Goal: Task Accomplishment & Management: Manage account settings

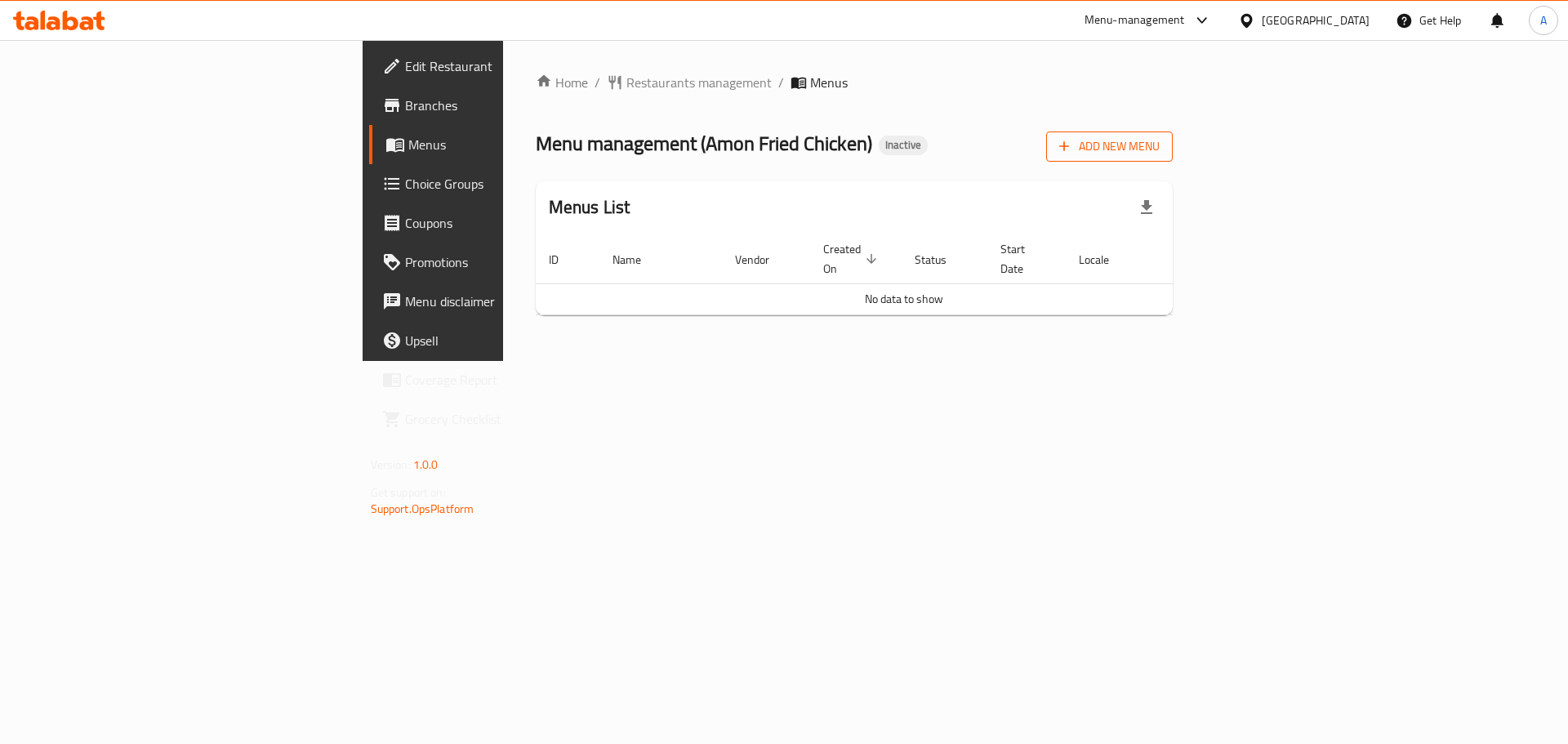
click at [1160, 146] on span "Add New Menu" at bounding box center [1109, 147] width 100 height 21
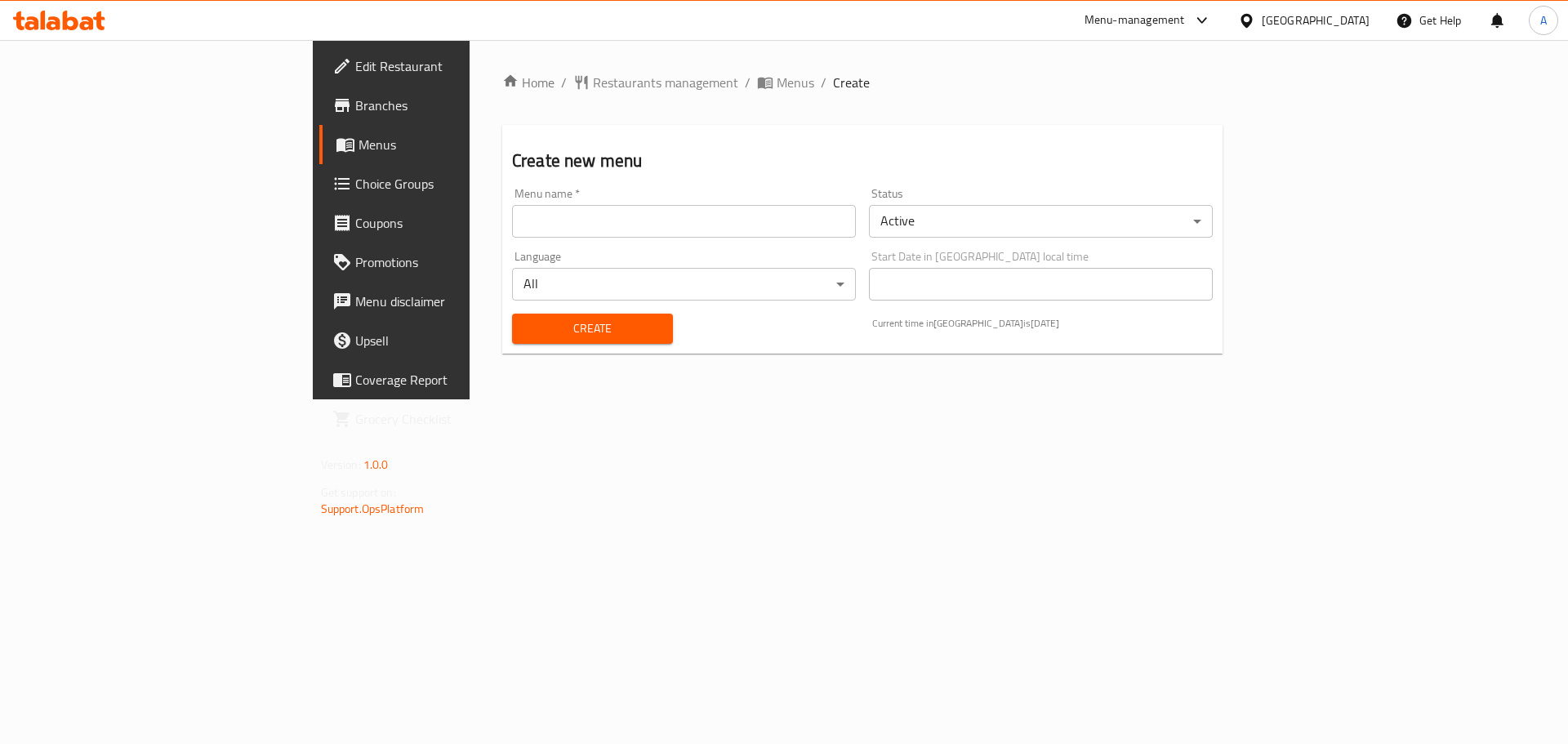
click at [720, 232] on input "text" at bounding box center [684, 221] width 344 height 33
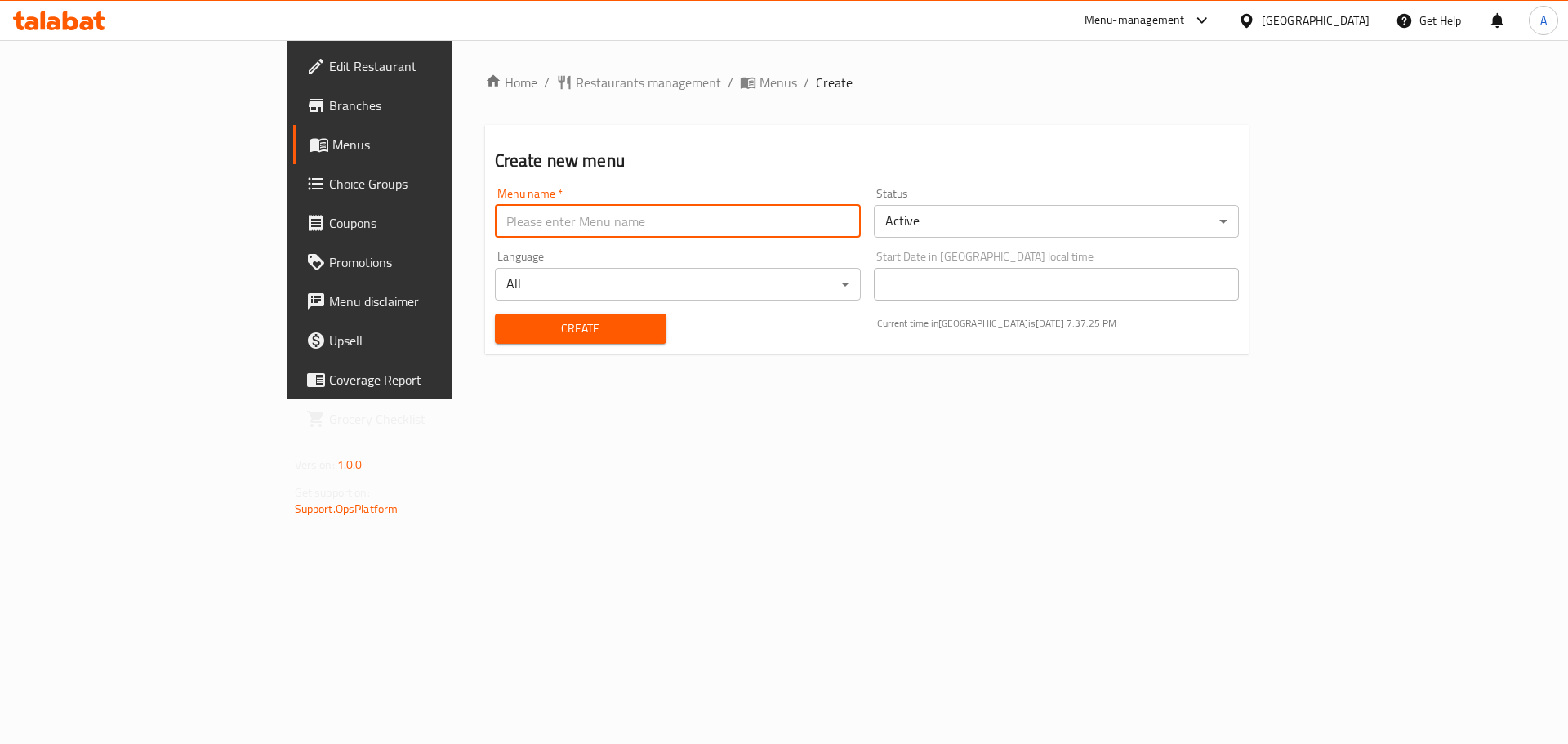
click at [720, 232] on input "text" at bounding box center [678, 221] width 366 height 33
type input "n"
type input "m"
type input "MENU"
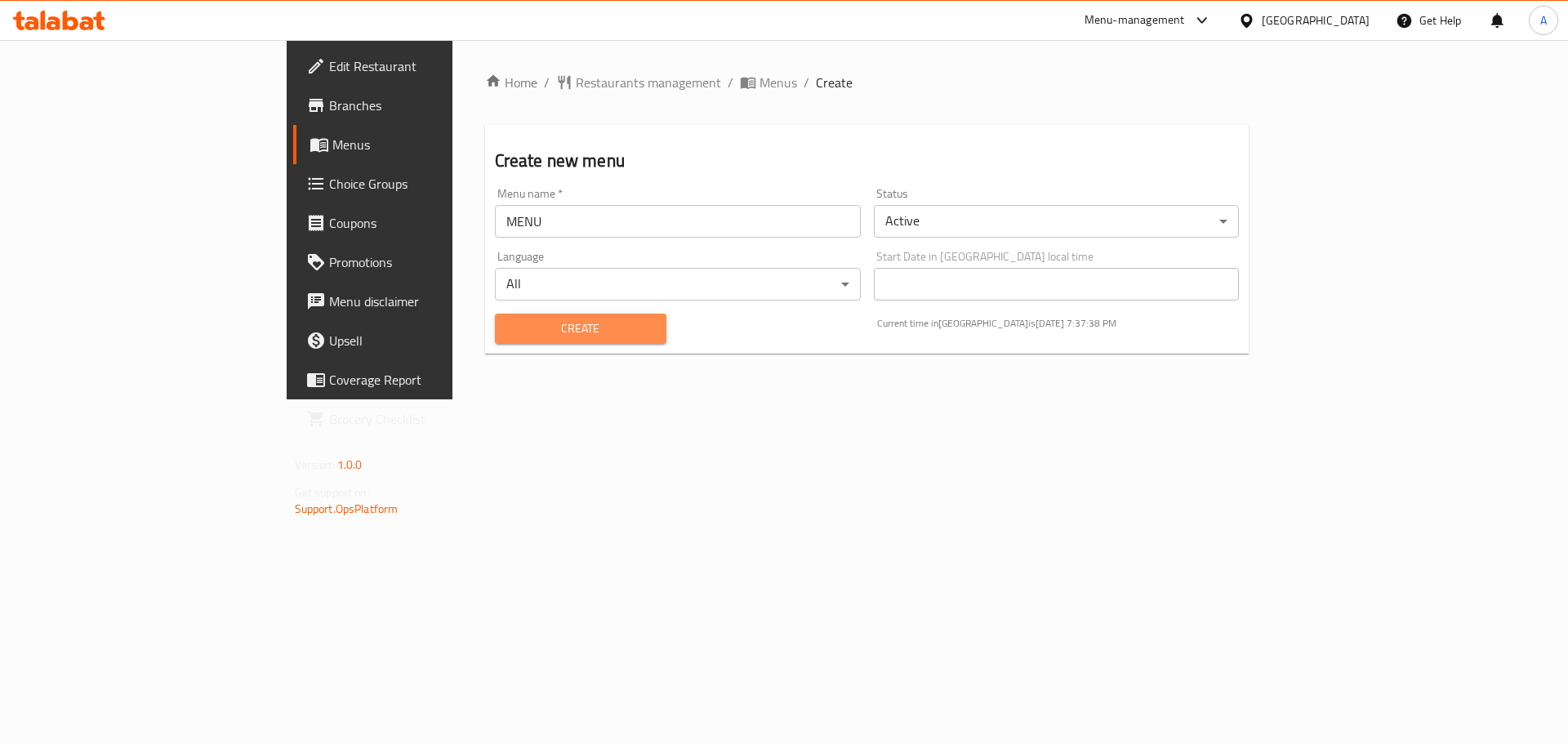
click at [527, 319] on span "Create" at bounding box center [581, 329] width 145 height 21
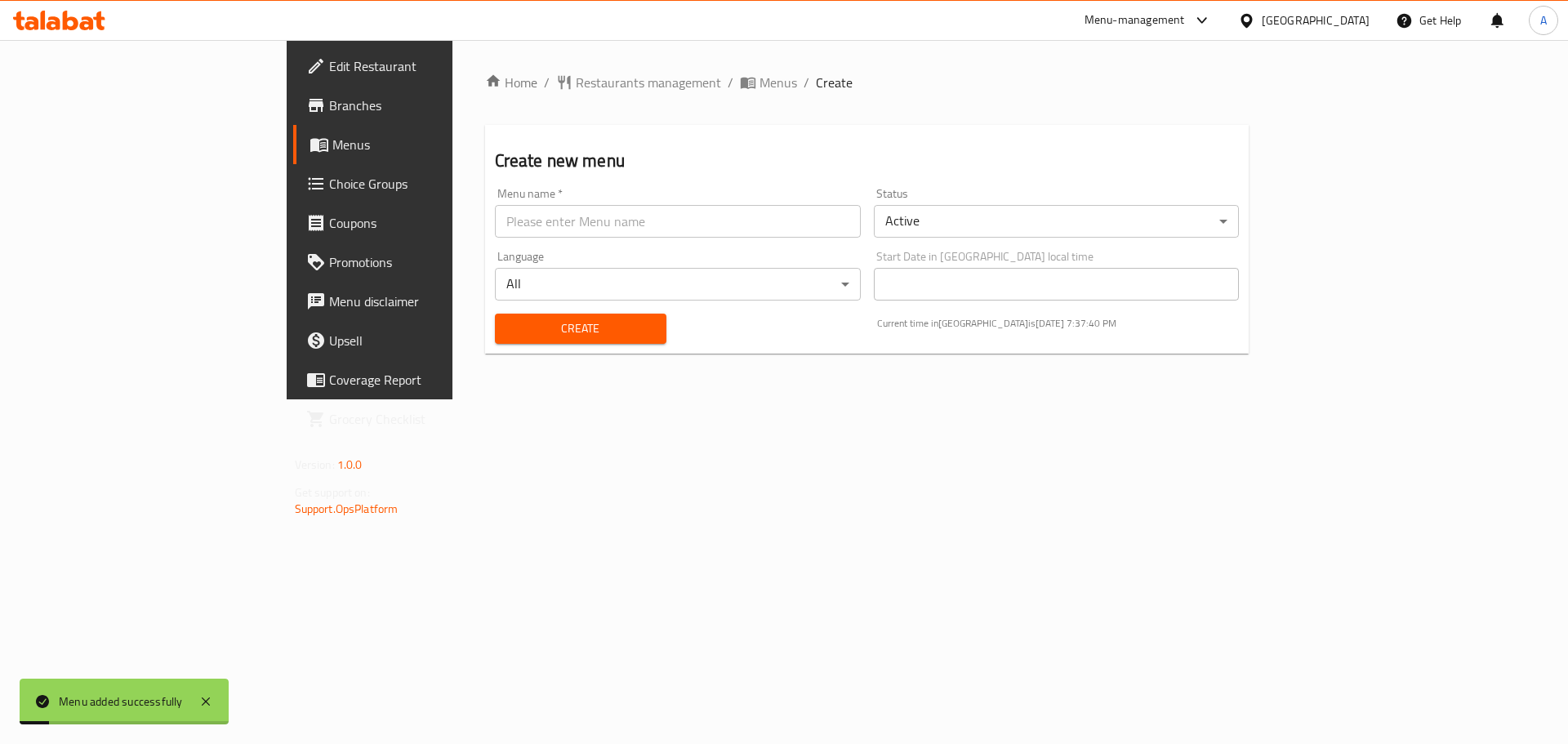
click at [332, 152] on span "Menus" at bounding box center [434, 144] width 203 height 20
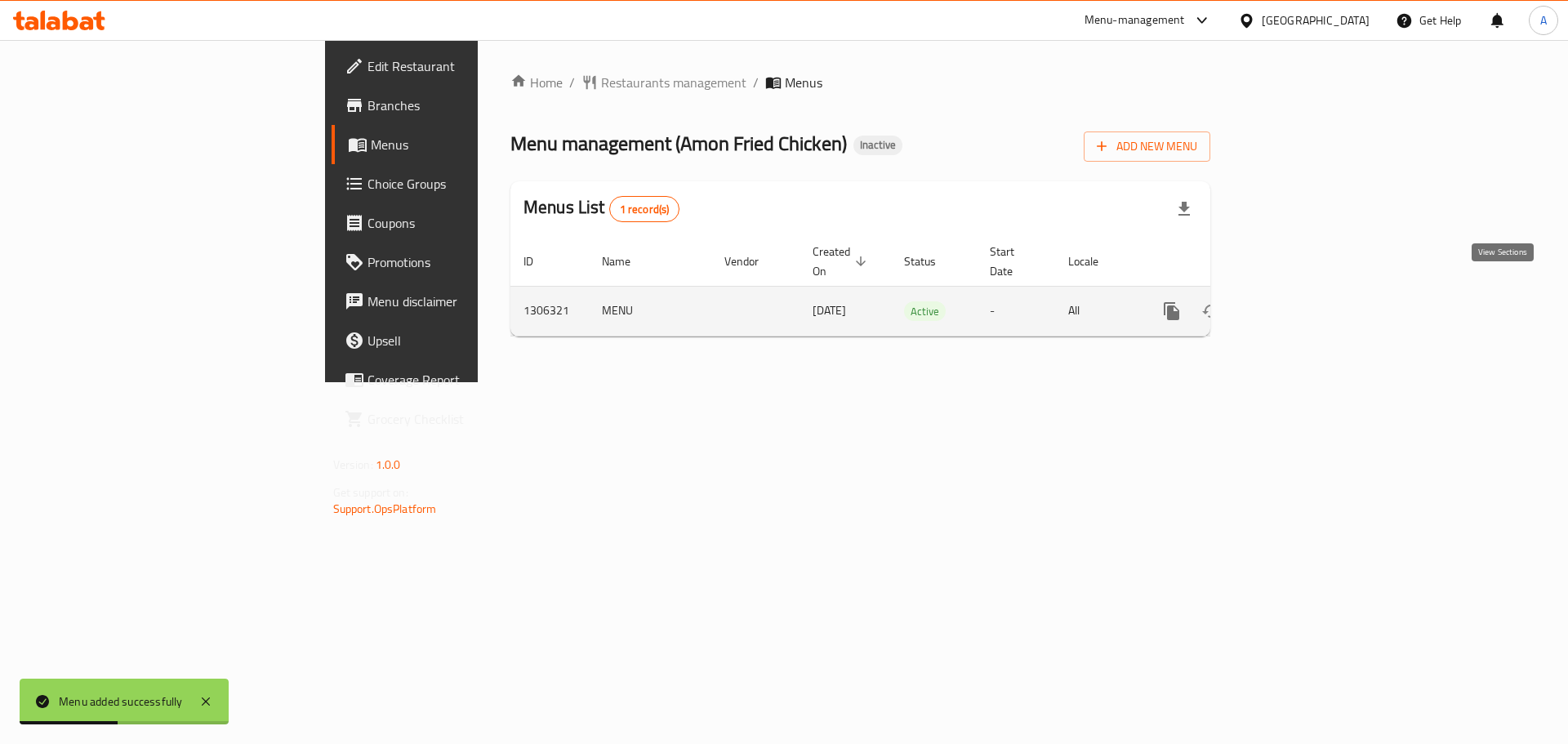
click at [1309, 298] on link "enhanced table" at bounding box center [1289, 311] width 39 height 39
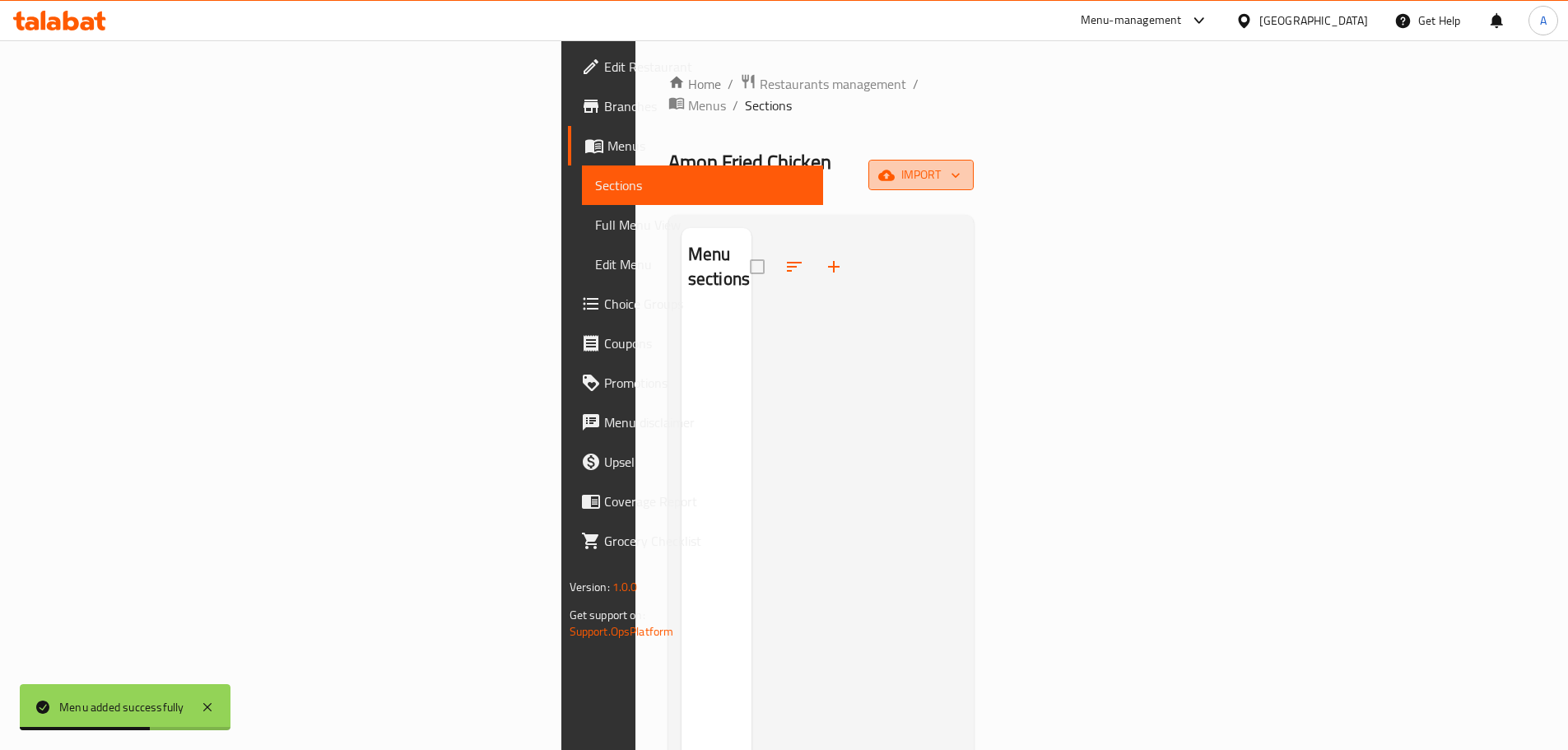
click at [960, 165] on span "import" at bounding box center [921, 175] width 79 height 21
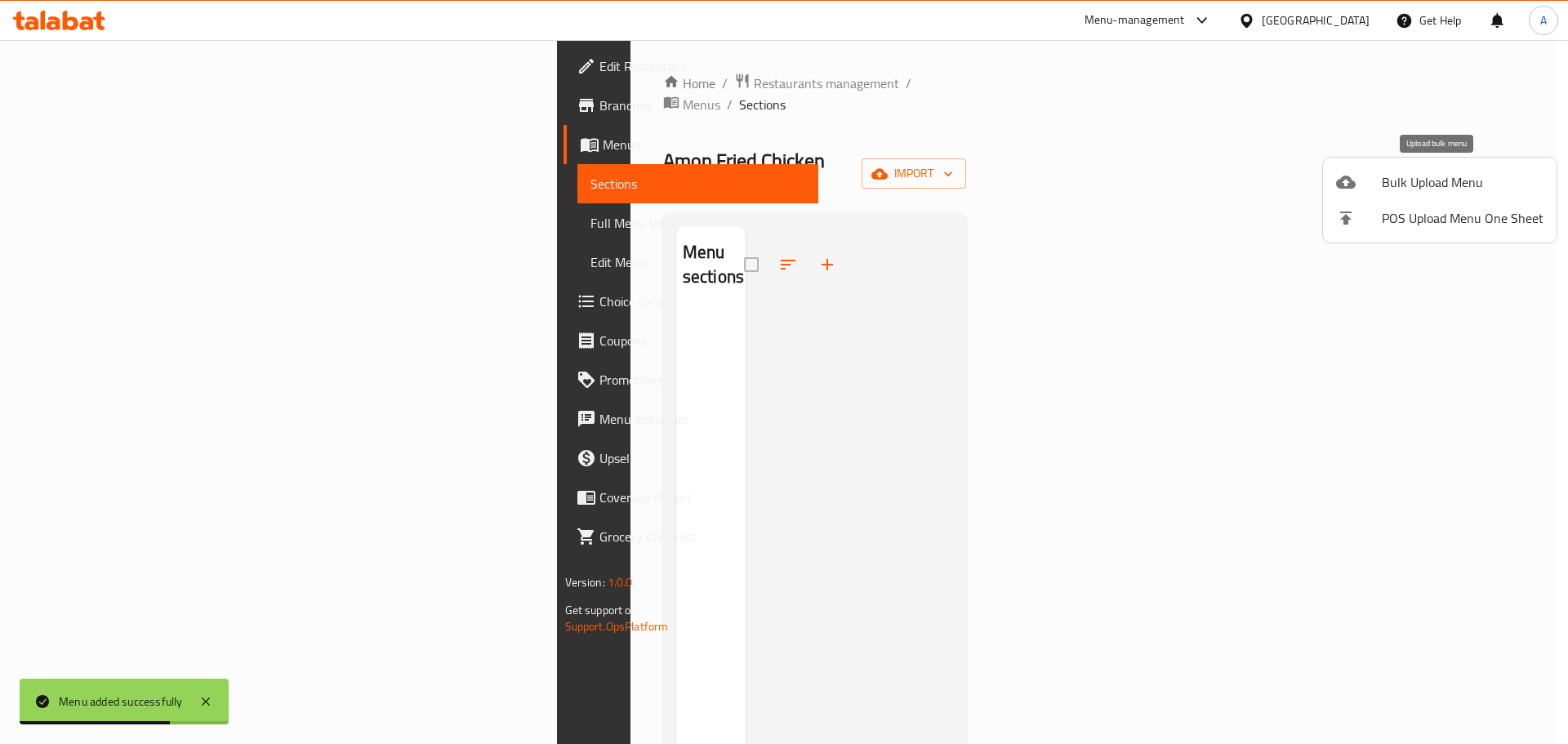
click at [1414, 177] on span "Bulk Upload Menu" at bounding box center [1462, 182] width 162 height 20
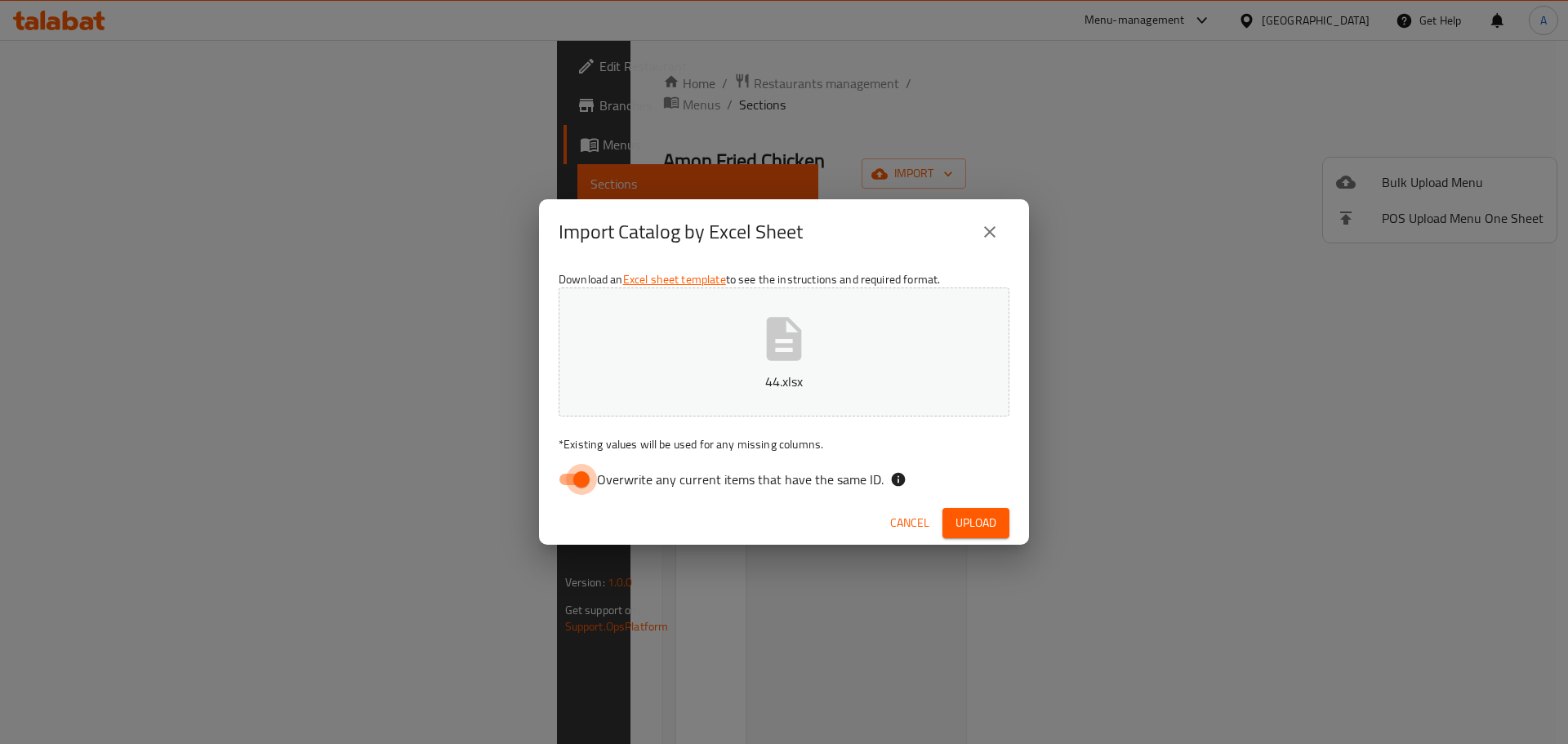
click at [589, 471] on input "Overwrite any current items that have the same ID." at bounding box center [582, 479] width 93 height 31
checkbox input "false"
click at [1012, 514] on div "Cancel Upload" at bounding box center [784, 523] width 490 height 43
click at [993, 518] on span "Upload" at bounding box center [975, 523] width 41 height 21
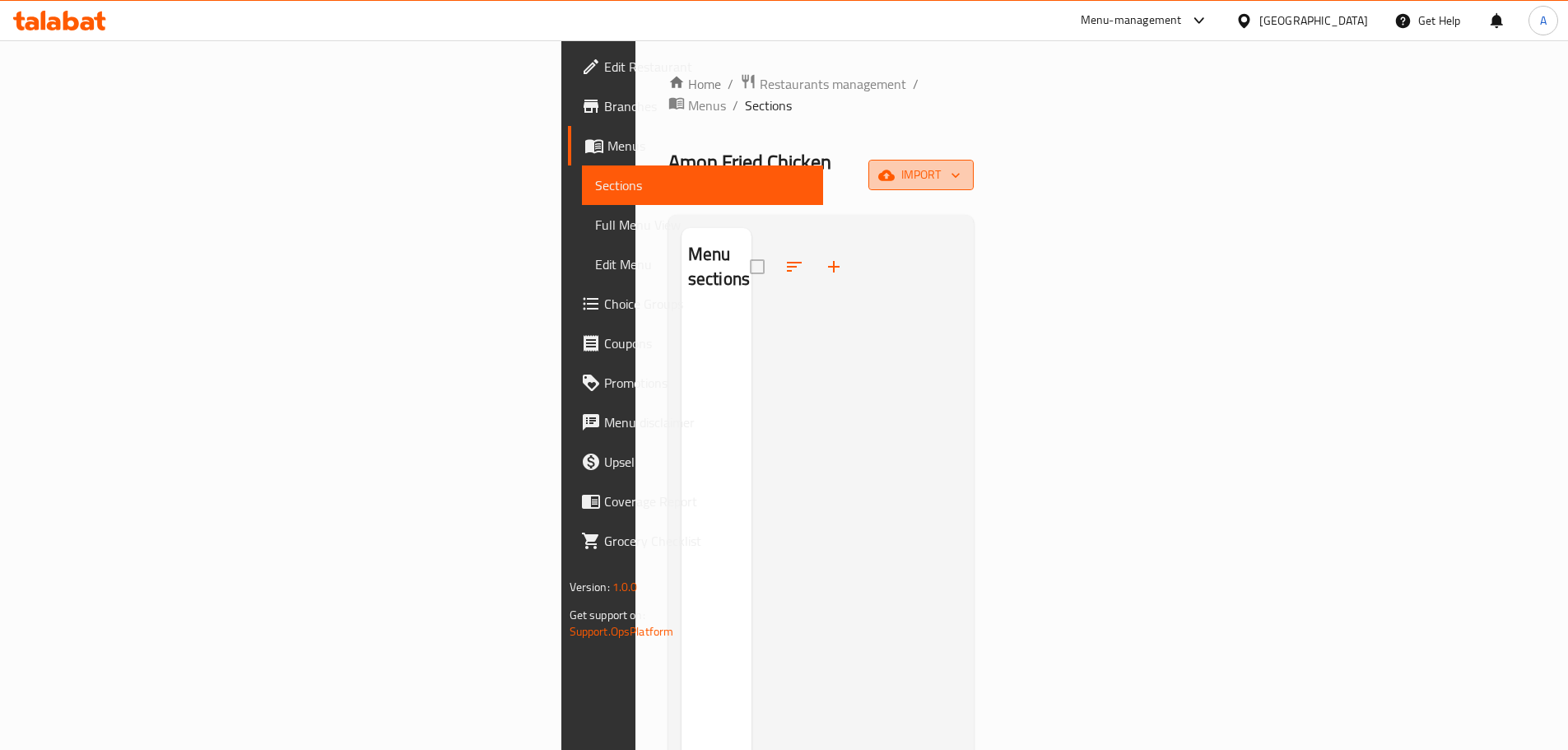
click at [895, 169] on icon "button" at bounding box center [886, 174] width 17 height 10
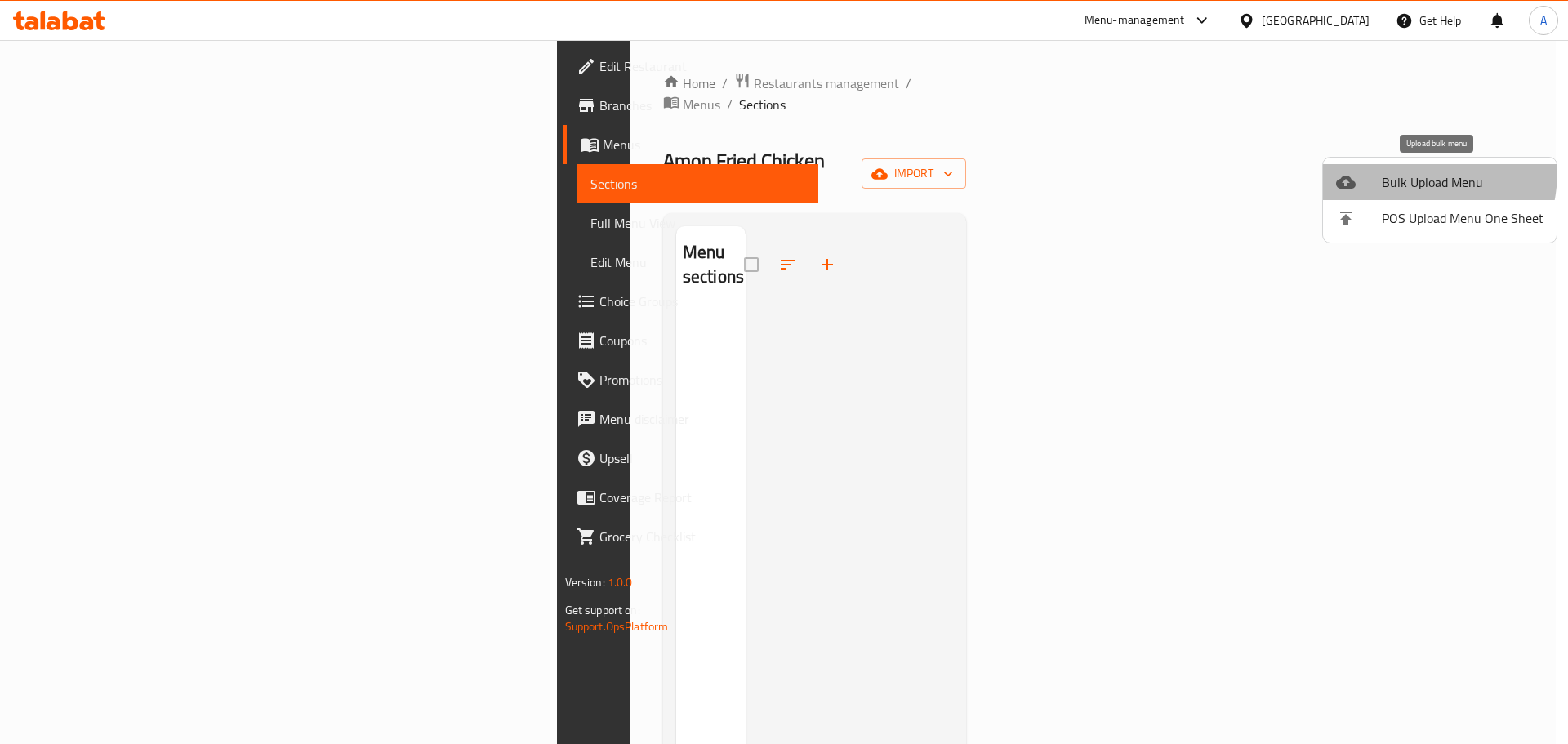
click at [1393, 172] on span "Bulk Upload Menu" at bounding box center [1462, 182] width 162 height 20
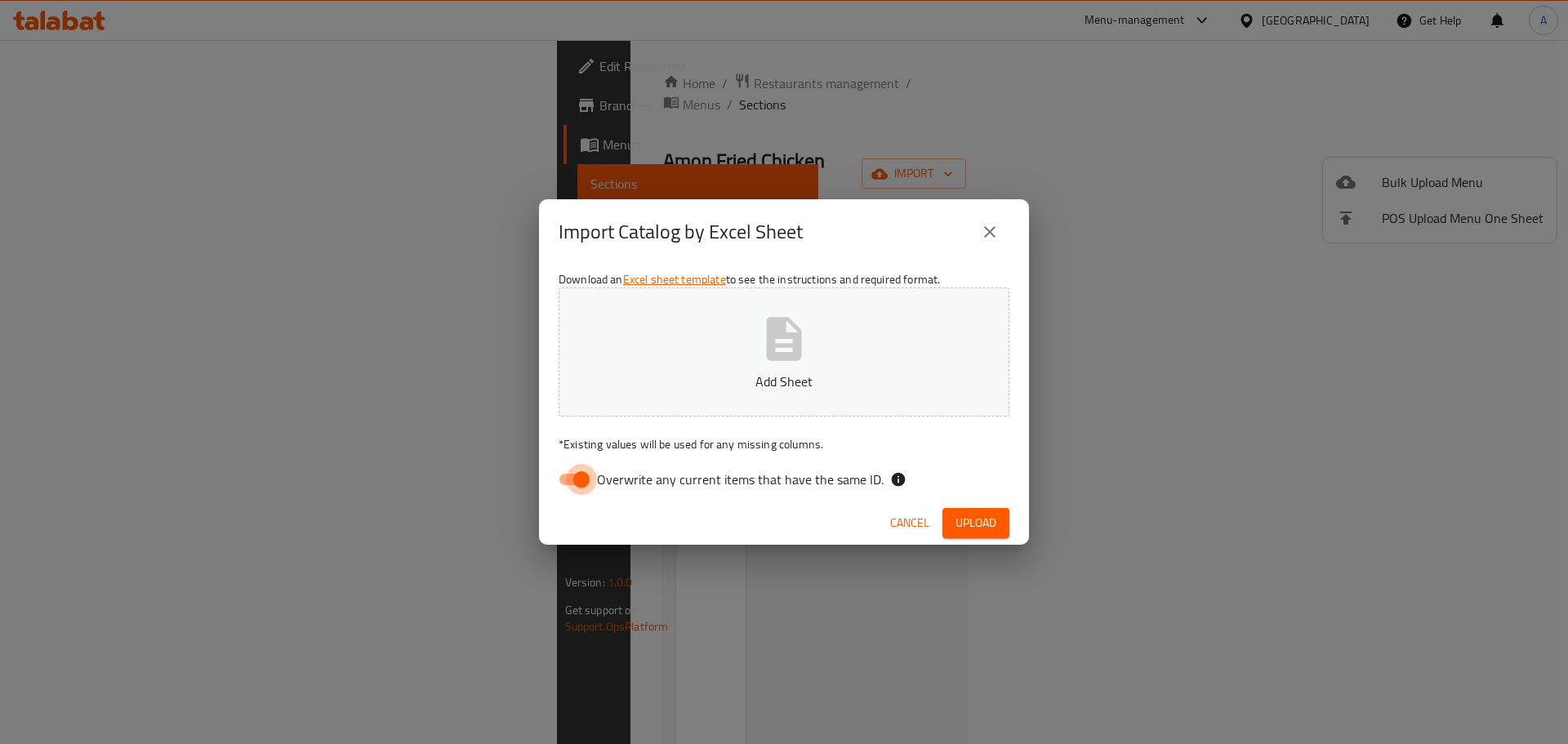
click at [589, 477] on input "Overwrite any current items that have the same ID." at bounding box center [582, 479] width 93 height 31
checkbox input "false"
click at [991, 519] on span "Upload" at bounding box center [975, 523] width 41 height 21
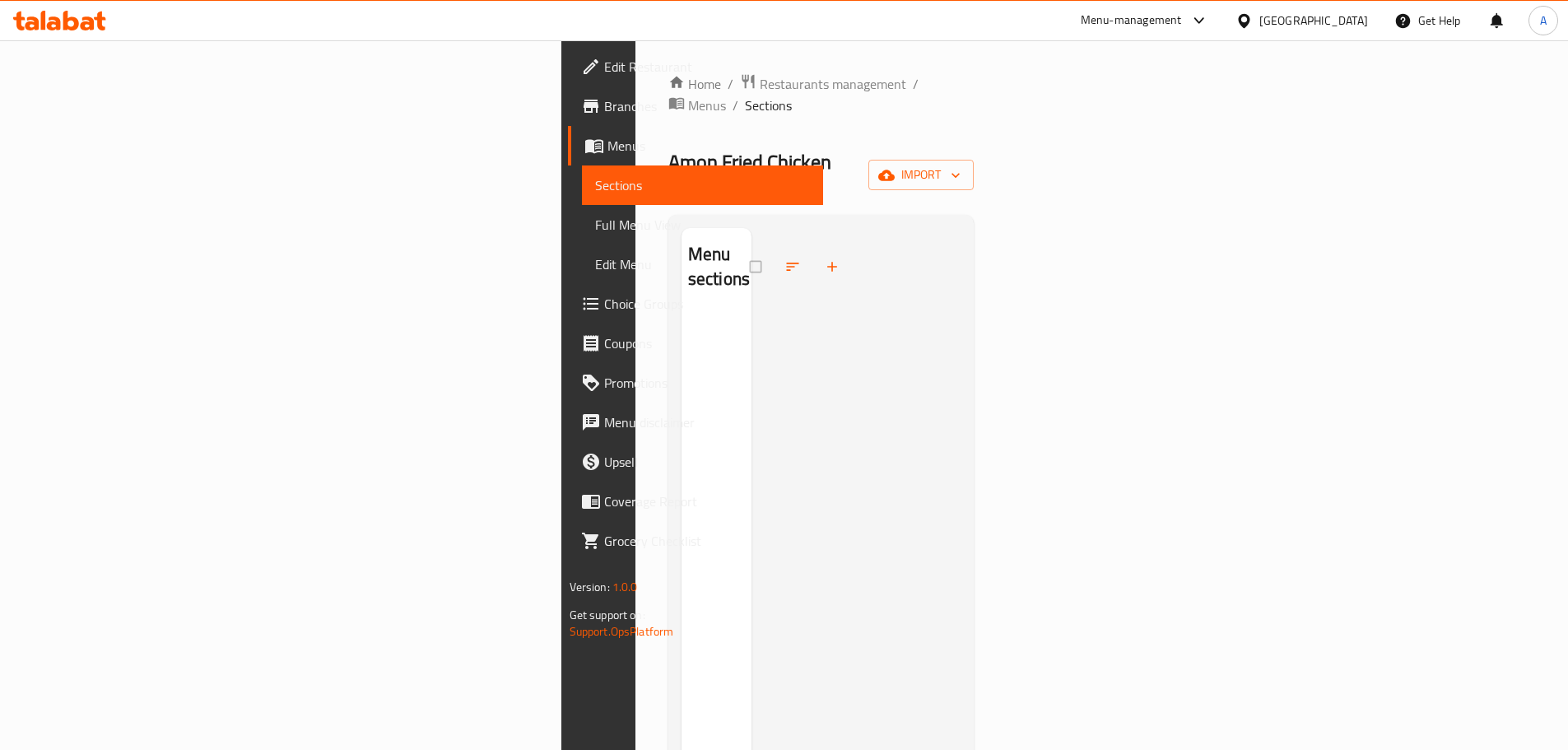
click at [608, 150] on span "Menus" at bounding box center [709, 146] width 202 height 20
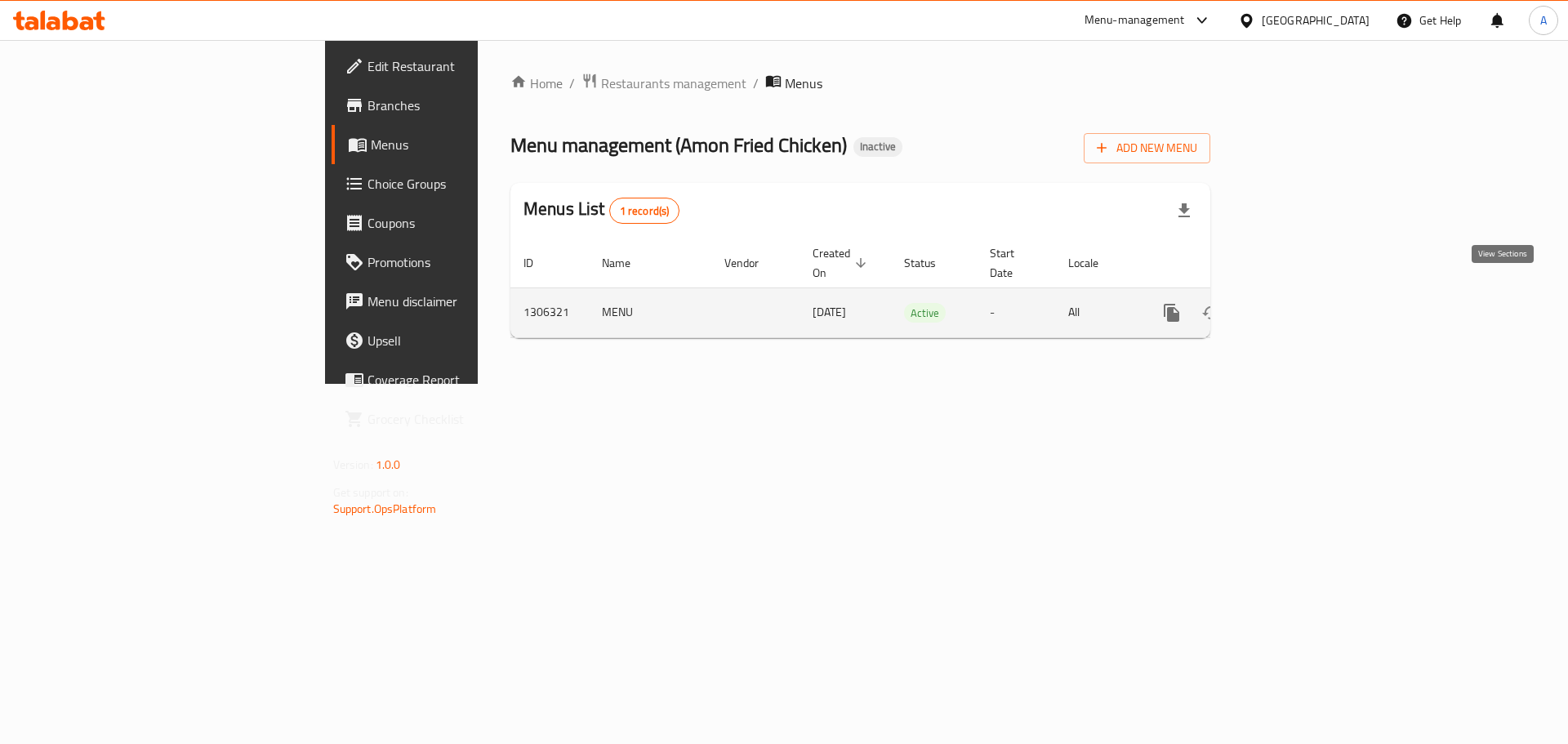
click at [1300, 303] on icon "enhanced table" at bounding box center [1289, 312] width 20 height 20
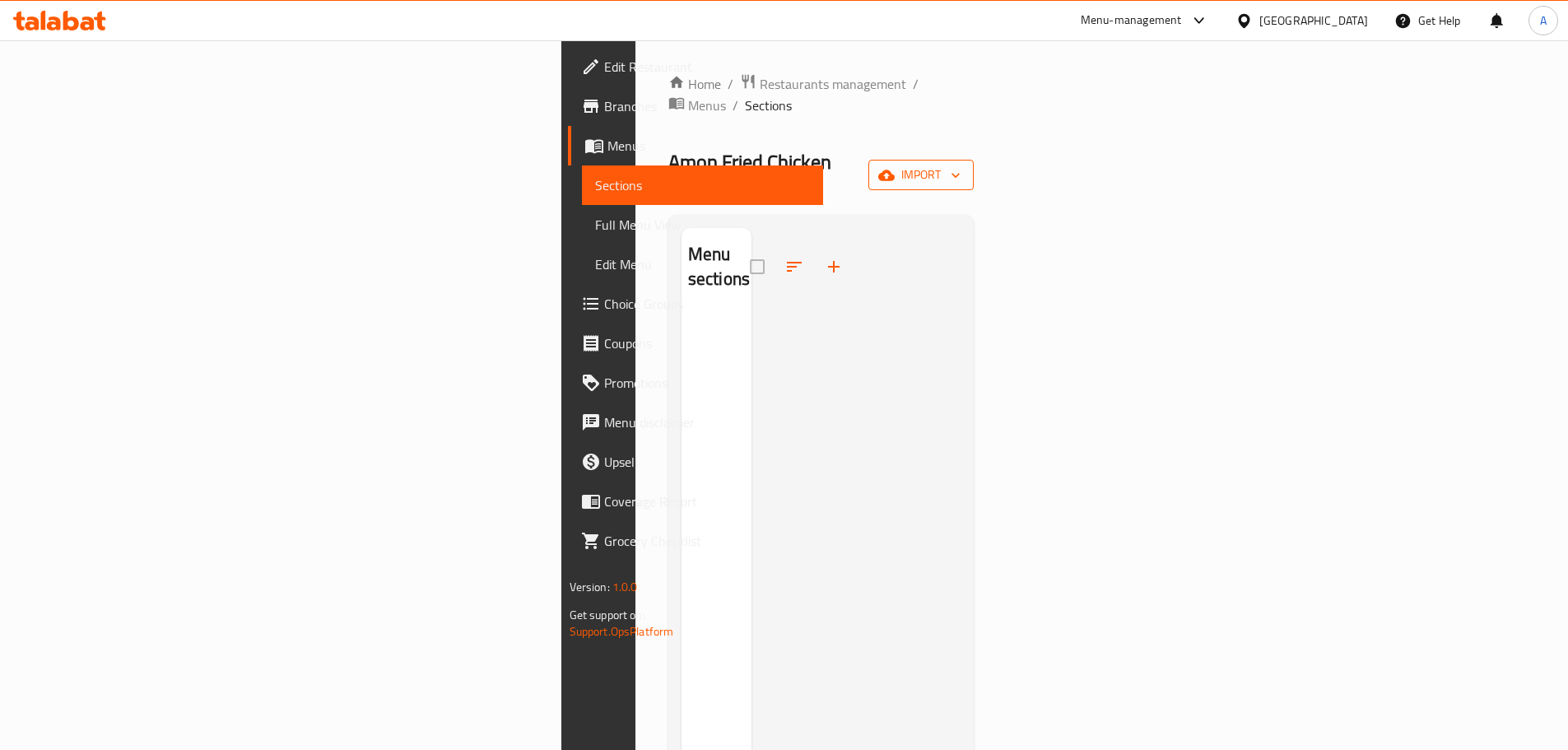
click at [974, 160] on button "import" at bounding box center [921, 174] width 106 height 31
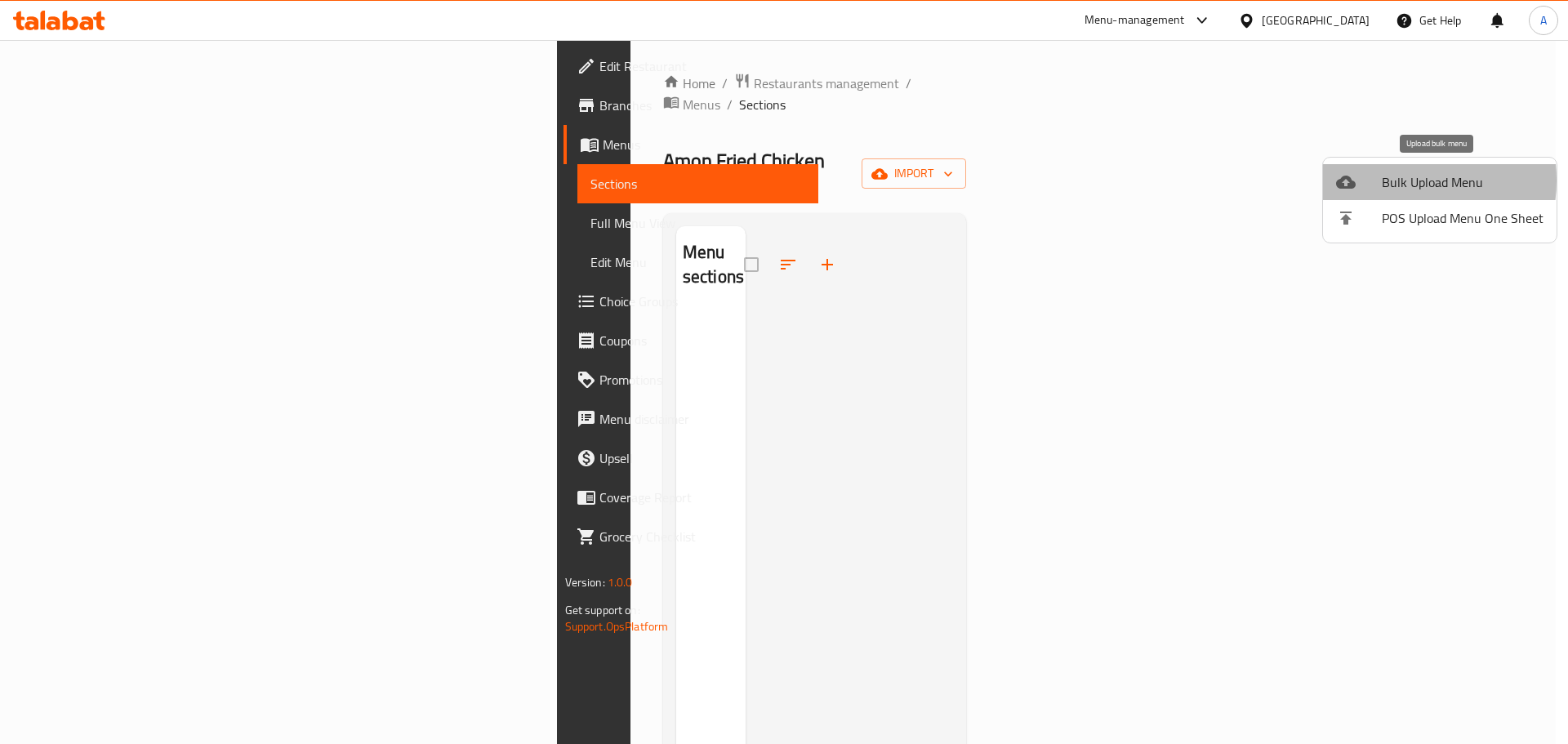
click at [1394, 181] on span "Bulk Upload Menu" at bounding box center [1462, 182] width 162 height 20
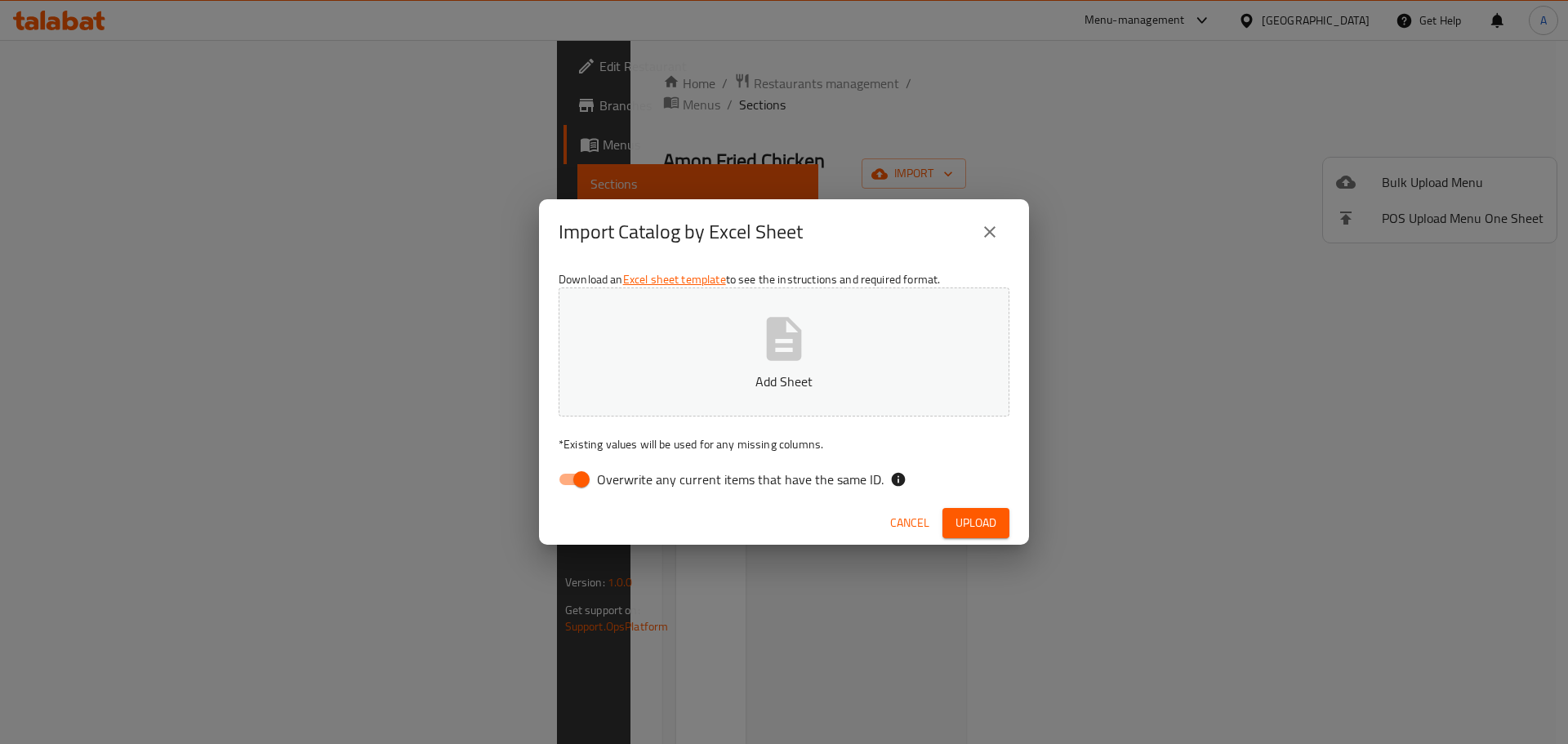
click at [581, 488] on input "Overwrite any current items that have the same ID." at bounding box center [582, 479] width 93 height 31
checkbox input "false"
click at [986, 530] on span "Upload" at bounding box center [975, 523] width 41 height 21
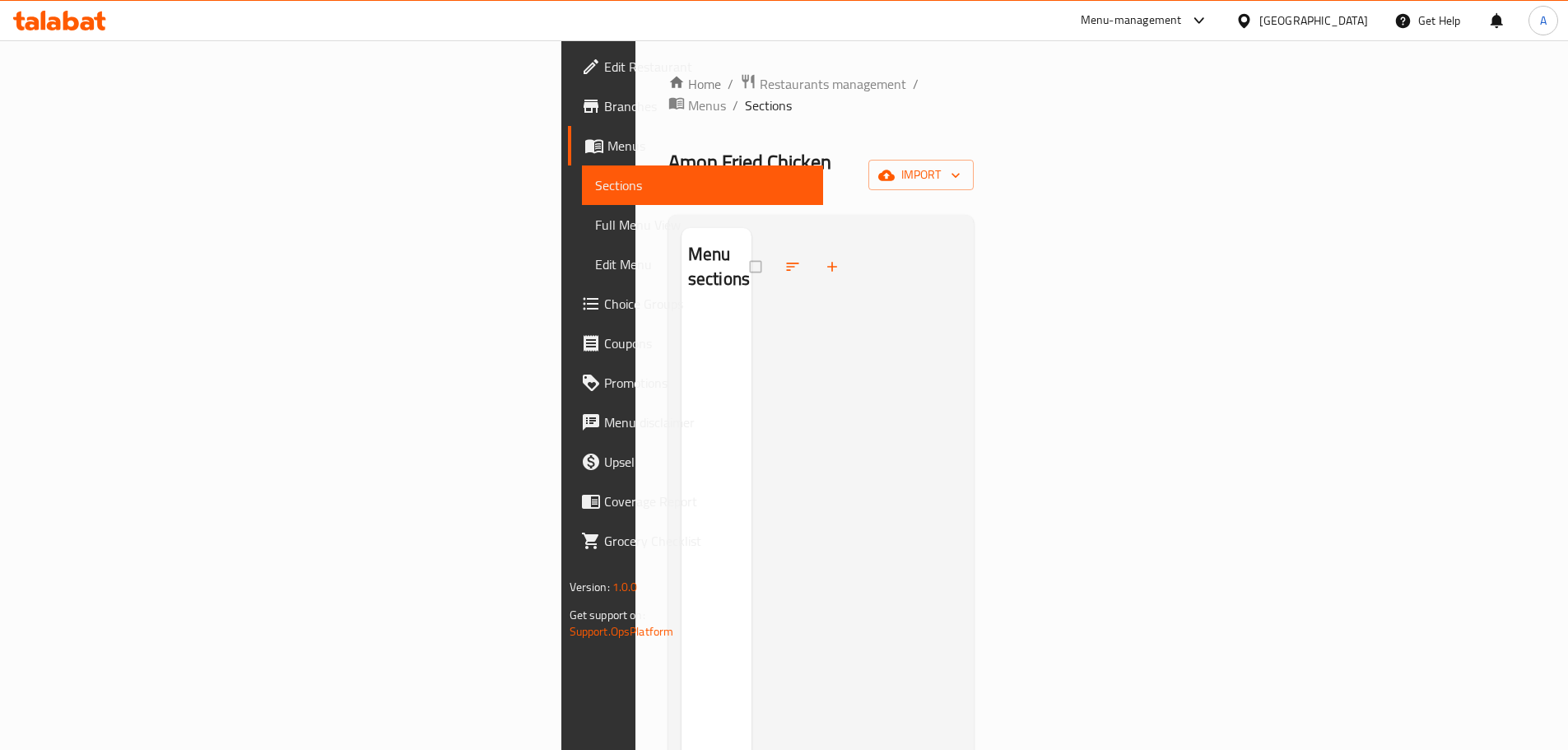
click at [974, 154] on div "Amon Fried Chicken Inactive import" at bounding box center [821, 175] width 306 height 52
click at [974, 160] on button "import" at bounding box center [921, 174] width 106 height 31
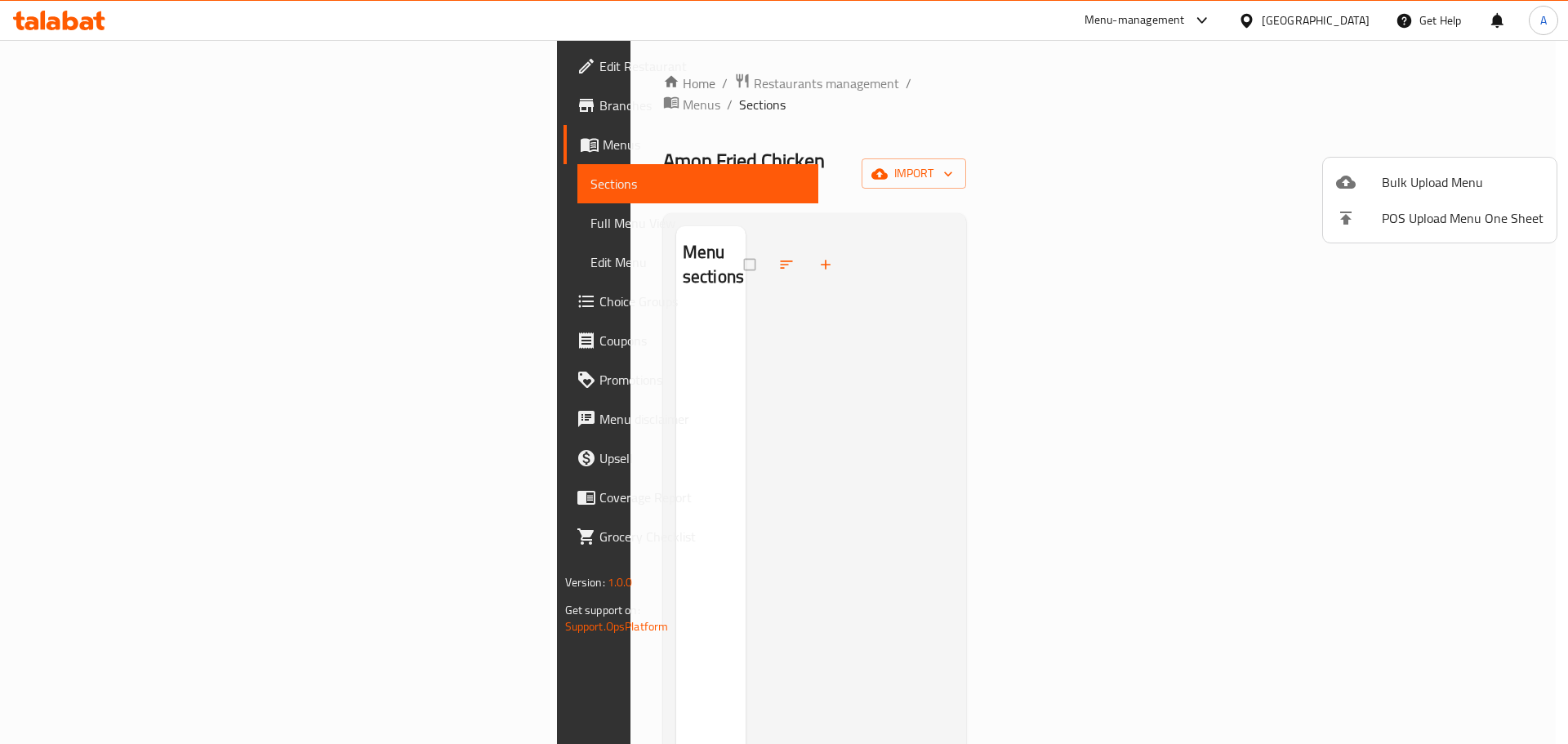
click at [1360, 181] on div at bounding box center [1359, 182] width 46 height 20
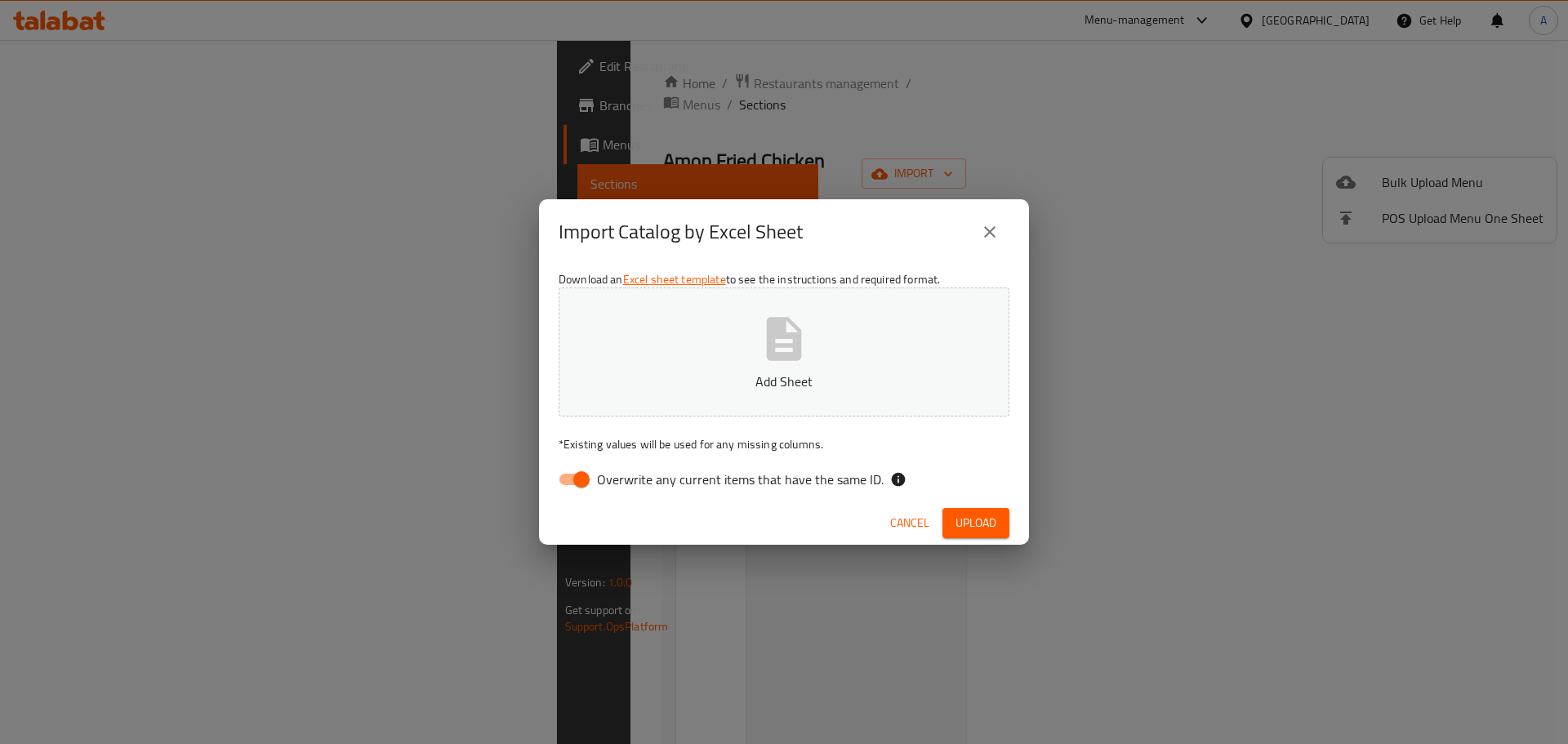
click at [597, 470] on span "Overwrite any current items that have the same ID." at bounding box center [740, 479] width 286 height 20
click at [597, 470] on input "Overwrite any current items that have the same ID." at bounding box center [582, 479] width 93 height 31
checkbox input "false"
drag, startPoint x: 1276, startPoint y: 465, endPoint x: 1303, endPoint y: 412, distance: 59.5
click at [1276, 465] on div "Import Catalog by Excel Sheet Download an Excel sheet template to see the instr…" at bounding box center [784, 372] width 1568 height 744
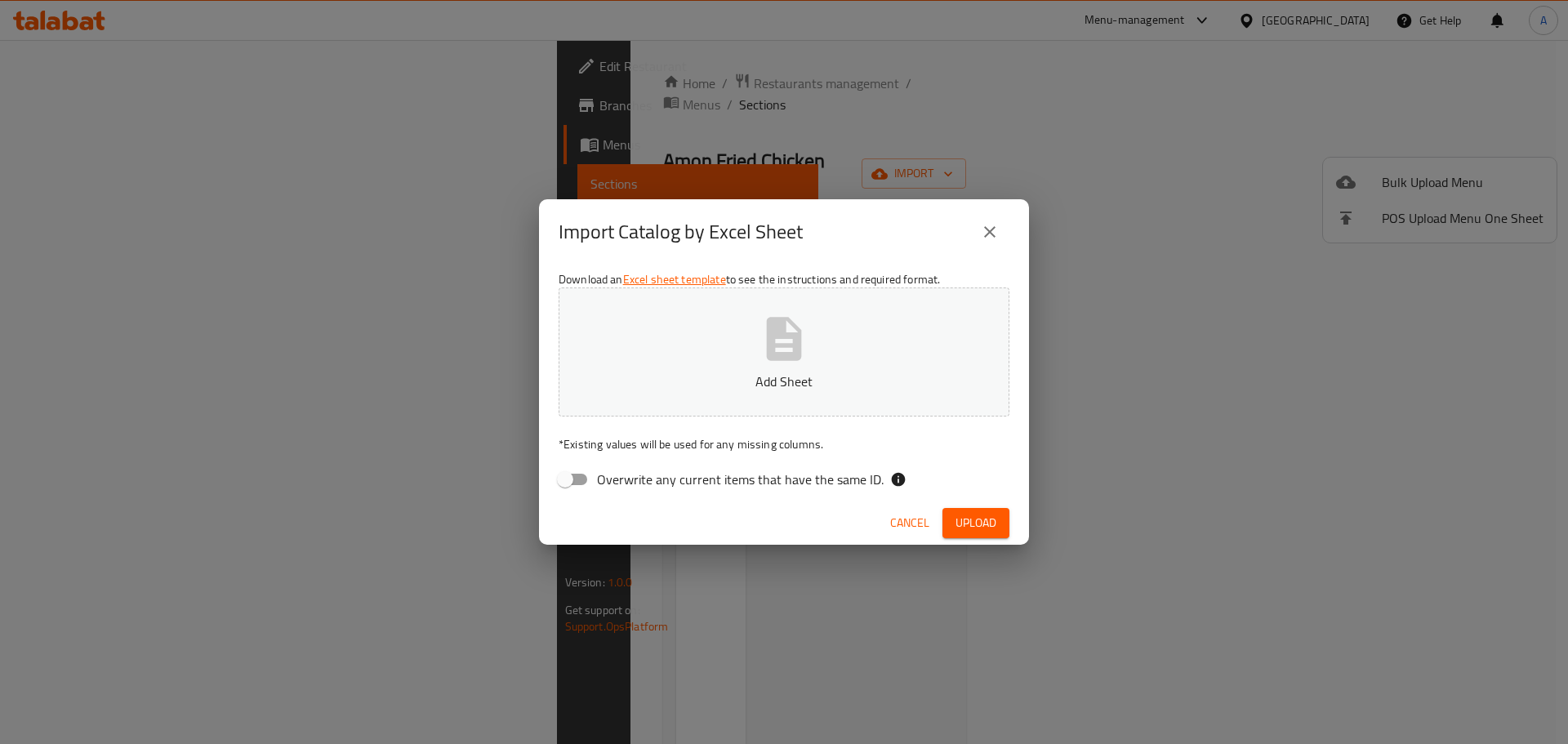
click at [1372, 556] on div "Import Catalog by Excel Sheet Download an Excel sheet template to see the instr…" at bounding box center [784, 372] width 1568 height 744
click at [973, 523] on span "Upload" at bounding box center [975, 523] width 41 height 21
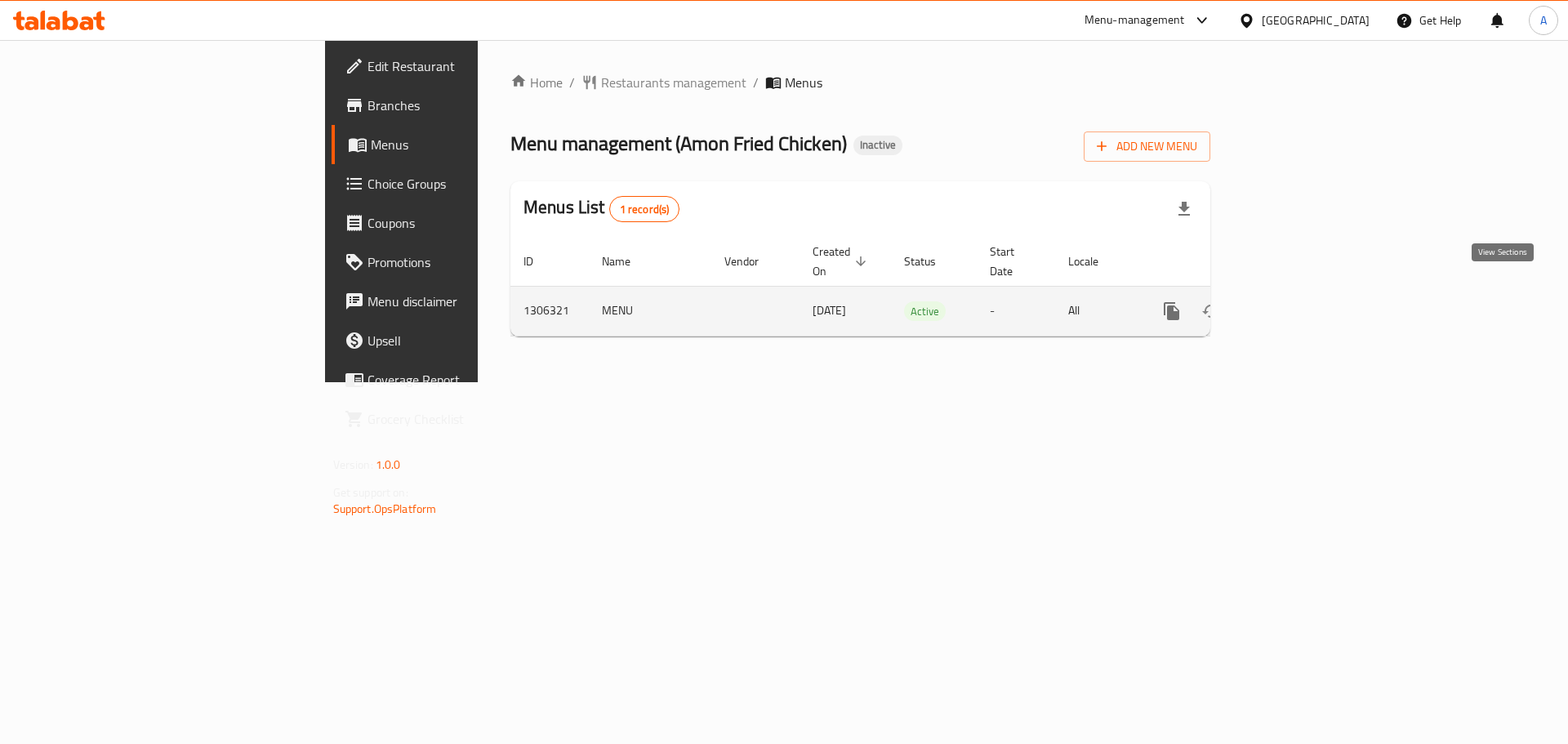
click at [1300, 301] on icon "enhanced table" at bounding box center [1289, 311] width 20 height 20
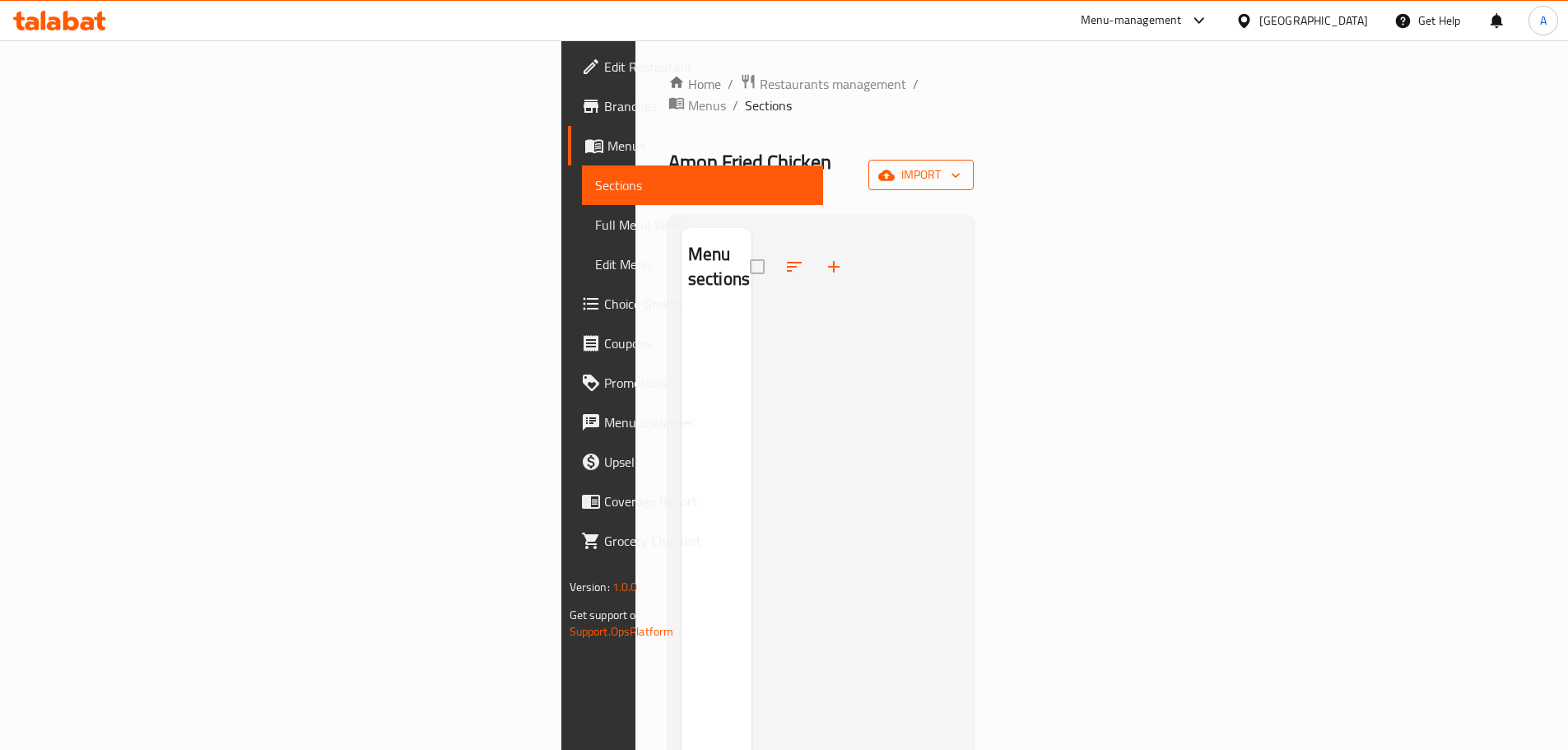
click at [960, 165] on span "import" at bounding box center [921, 175] width 79 height 21
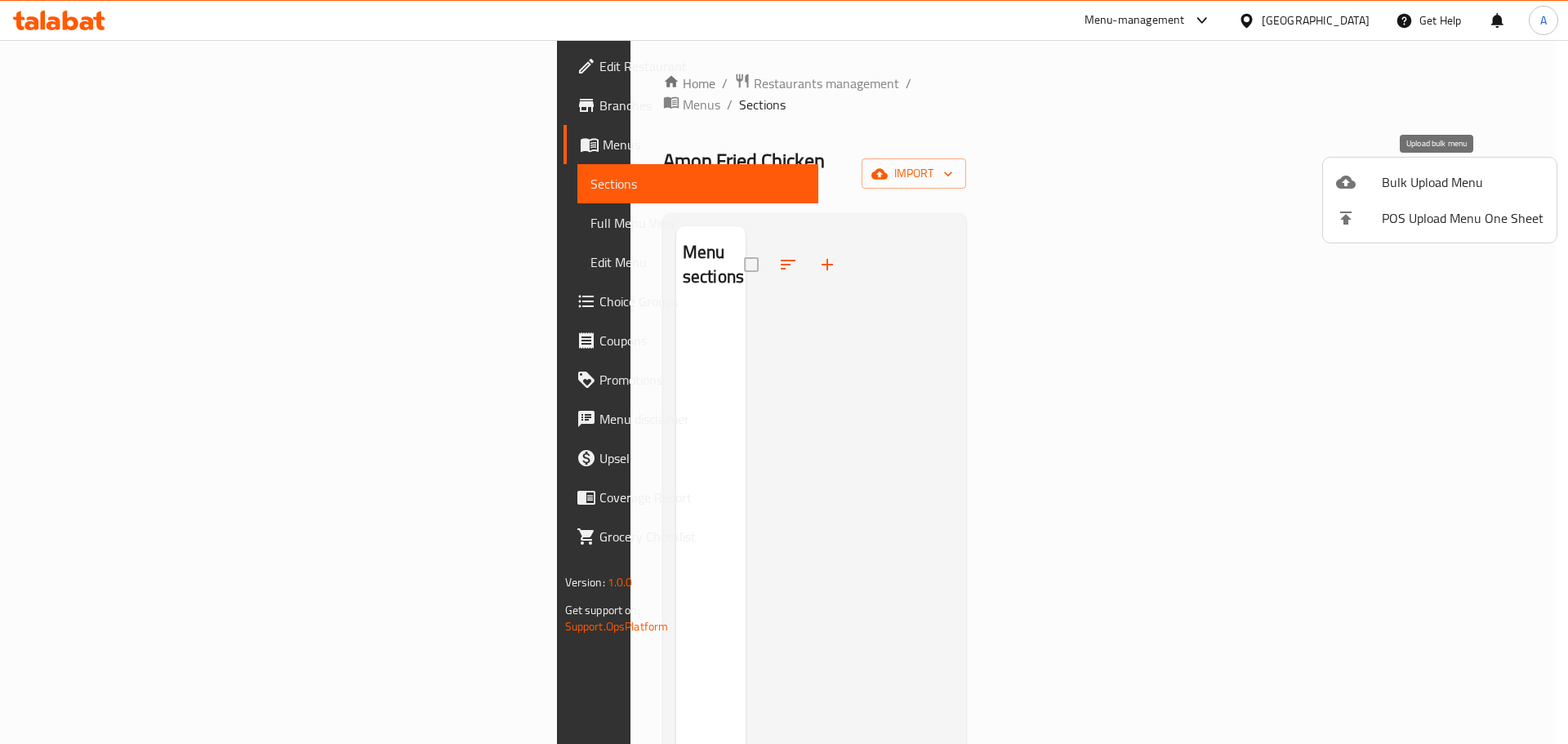
click at [1417, 181] on span "Bulk Upload Menu" at bounding box center [1462, 182] width 162 height 20
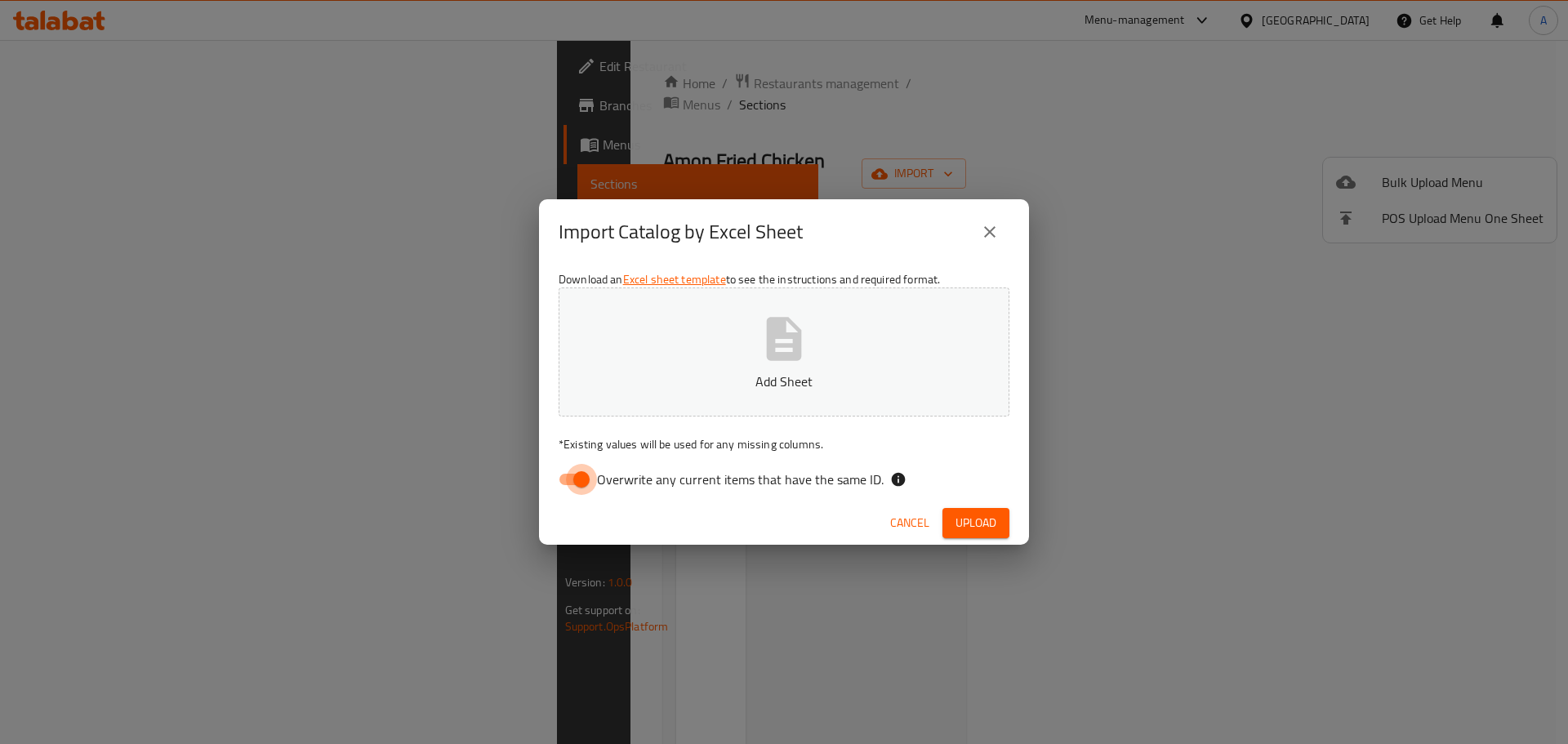
click at [585, 466] on input "Overwrite any current items that have the same ID." at bounding box center [582, 479] width 93 height 31
checkbox input "false"
click at [978, 530] on span "Upload" at bounding box center [975, 523] width 41 height 21
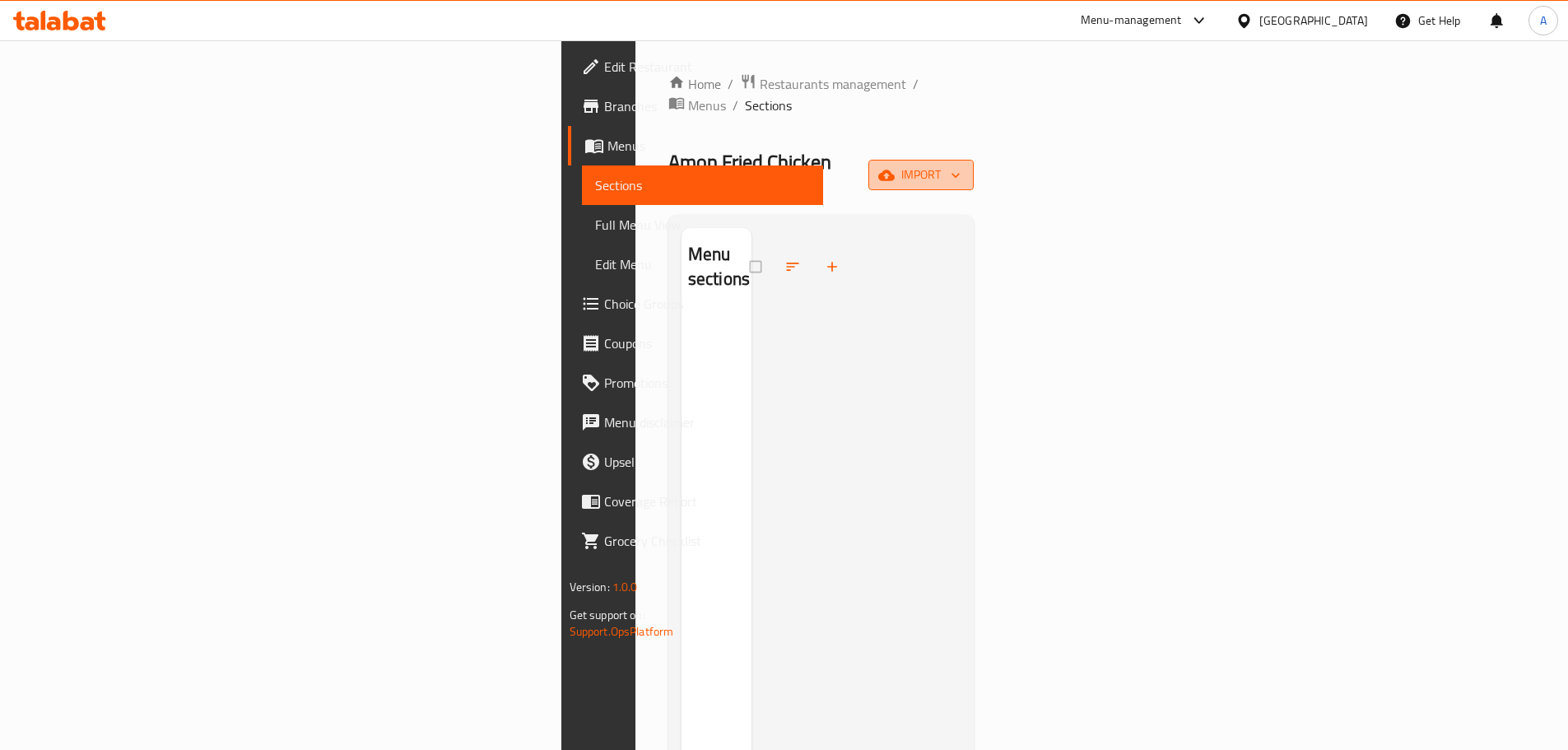
click at [960, 165] on span "import" at bounding box center [921, 175] width 79 height 21
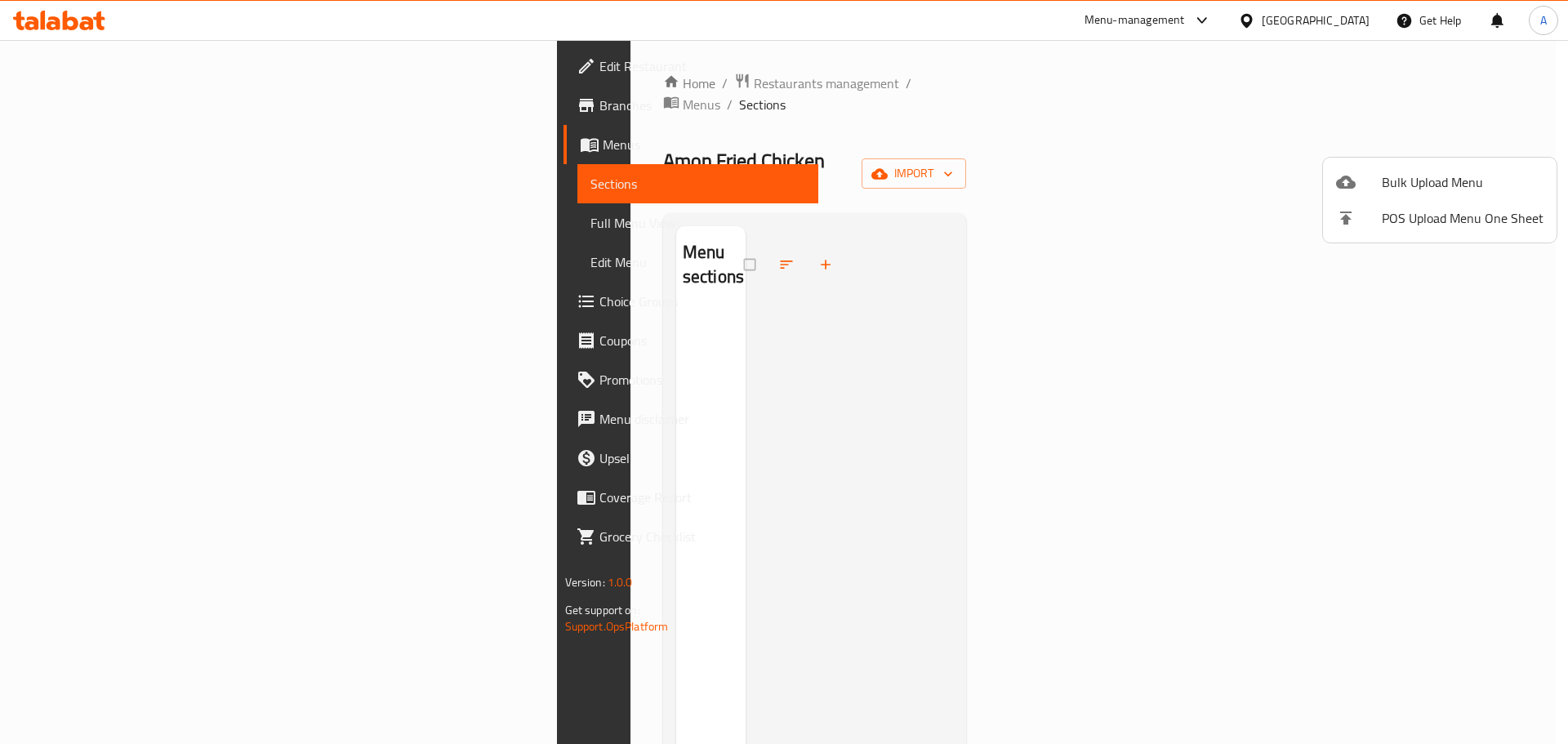
click at [1428, 166] on li "Bulk Upload Menu" at bounding box center [1440, 183] width 234 height 36
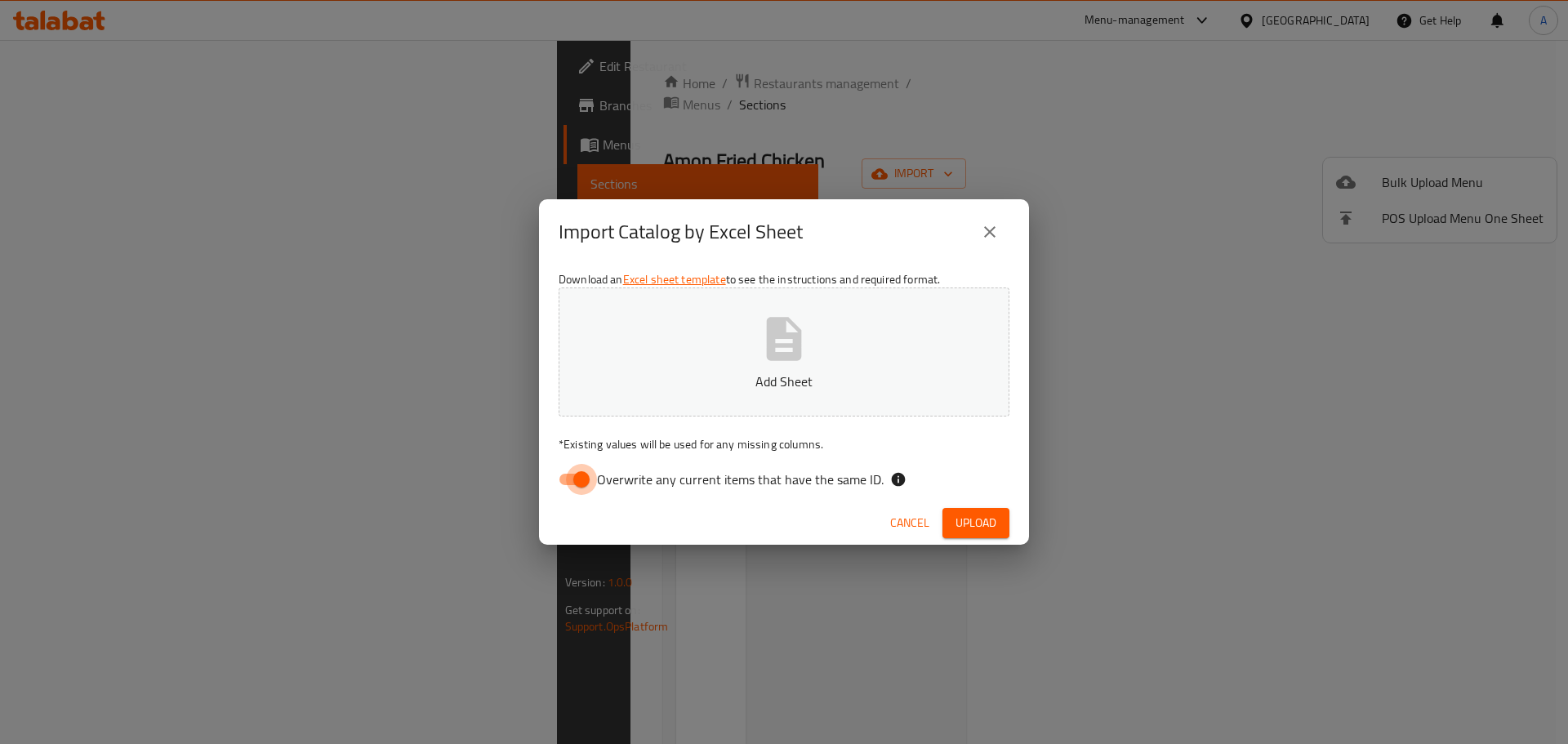
click at [575, 487] on input "Overwrite any current items that have the same ID." at bounding box center [582, 479] width 93 height 31
checkbox input "false"
click at [979, 525] on span "Upload" at bounding box center [975, 523] width 41 height 21
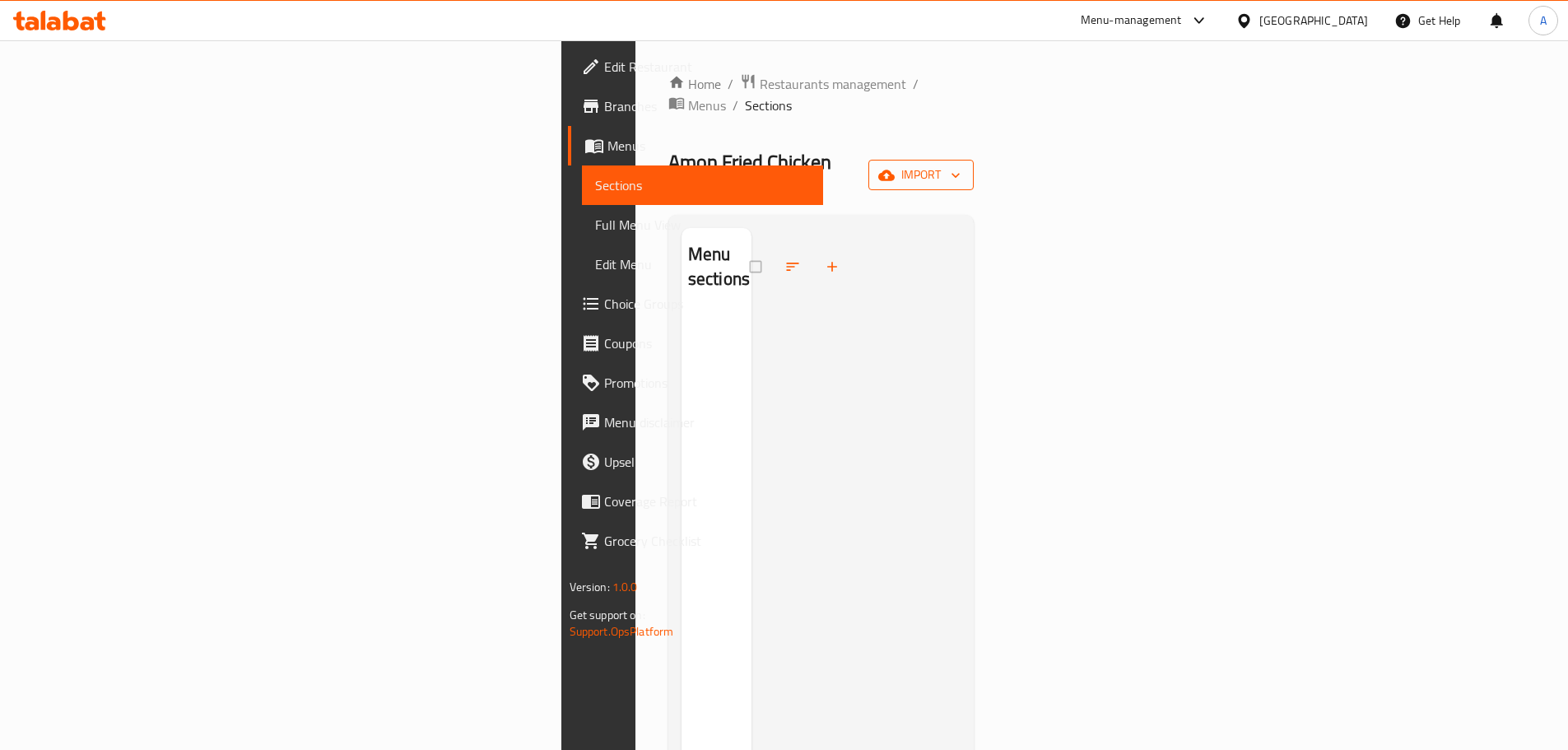
click at [960, 165] on span "import" at bounding box center [921, 175] width 79 height 21
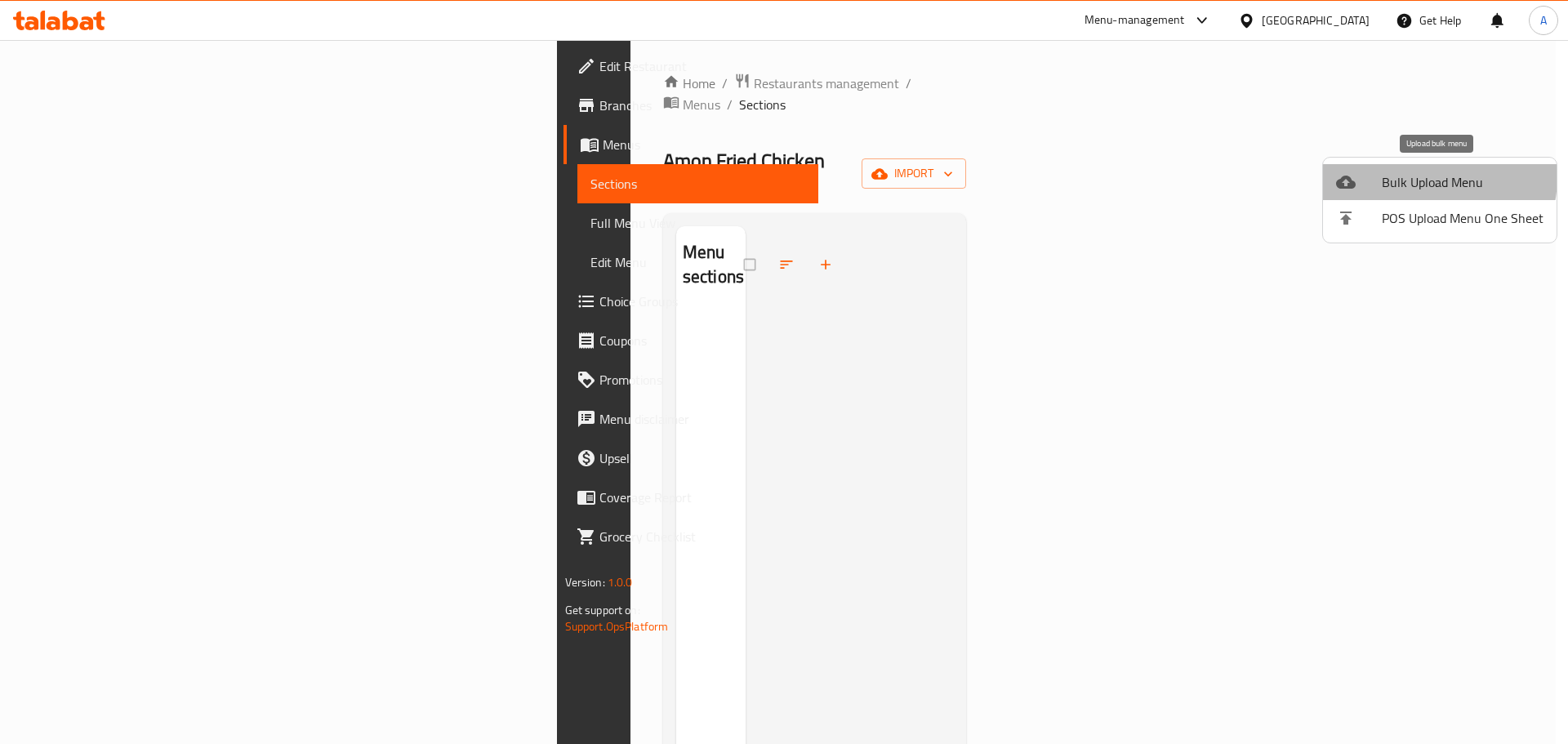
click at [1398, 175] on span "Bulk Upload Menu" at bounding box center [1462, 182] width 162 height 20
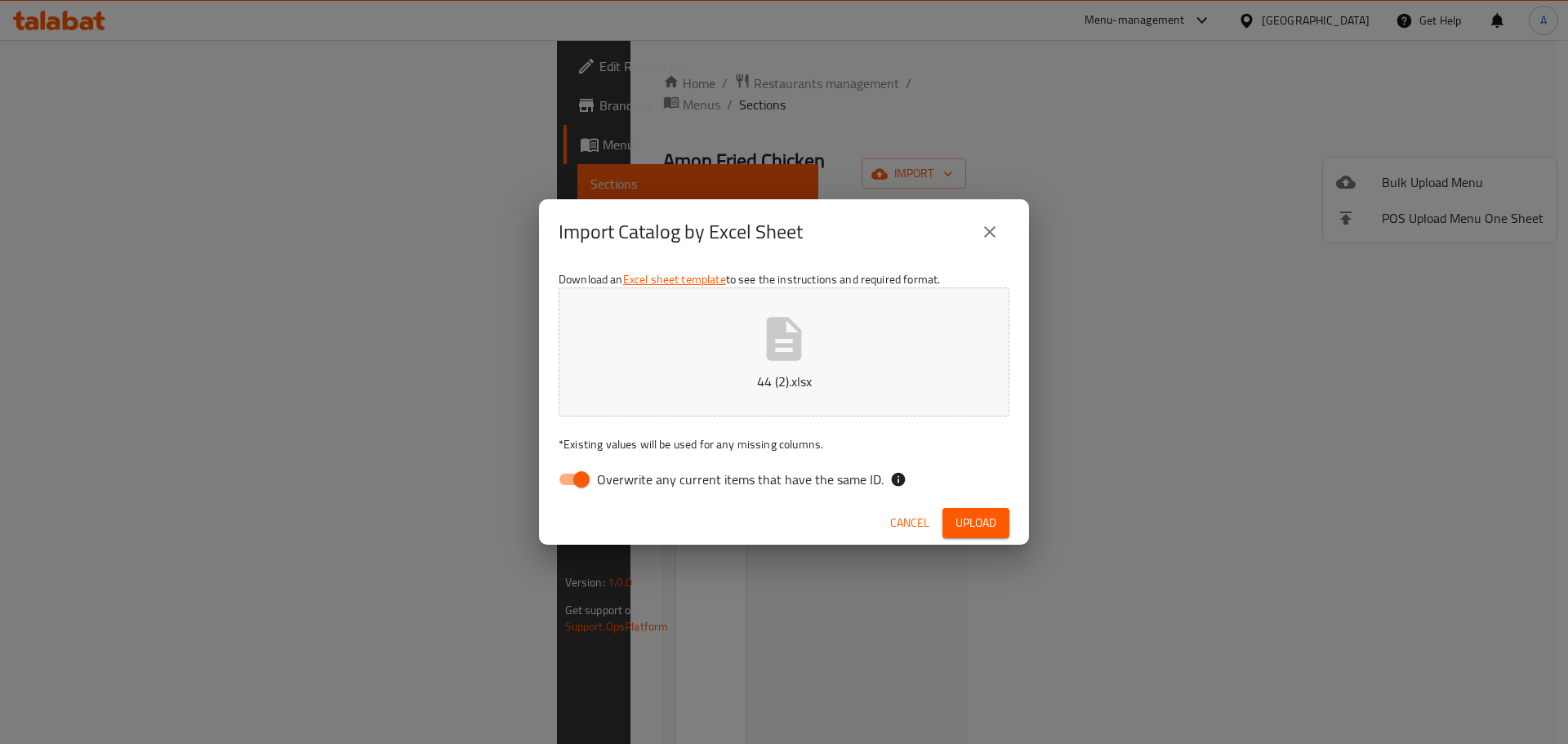
click at [578, 468] on input "Overwrite any current items that have the same ID." at bounding box center [582, 479] width 93 height 31
checkbox input "false"
click at [993, 532] on span "Upload" at bounding box center [975, 523] width 41 height 21
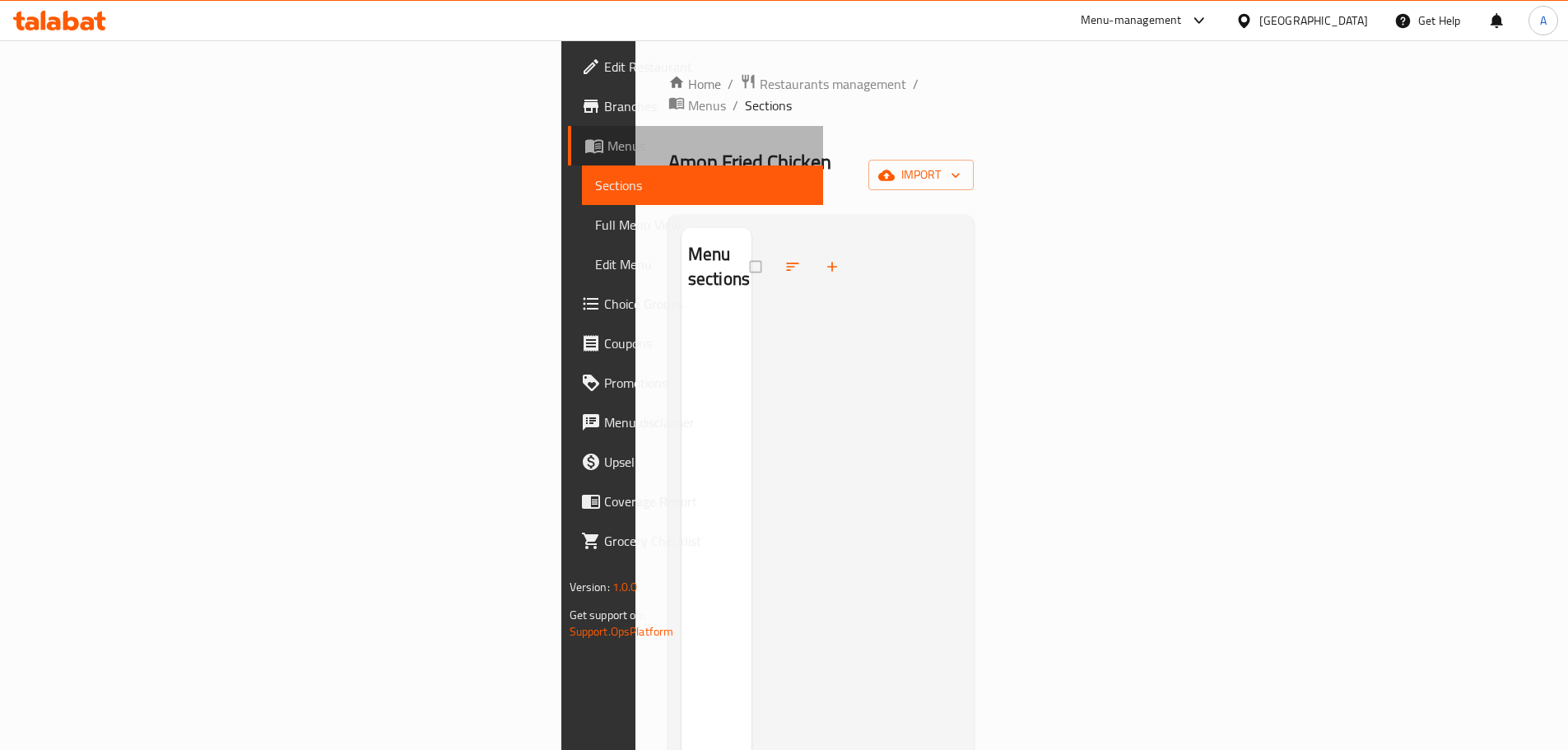
click at [608, 152] on span "Menus" at bounding box center [709, 146] width 202 height 20
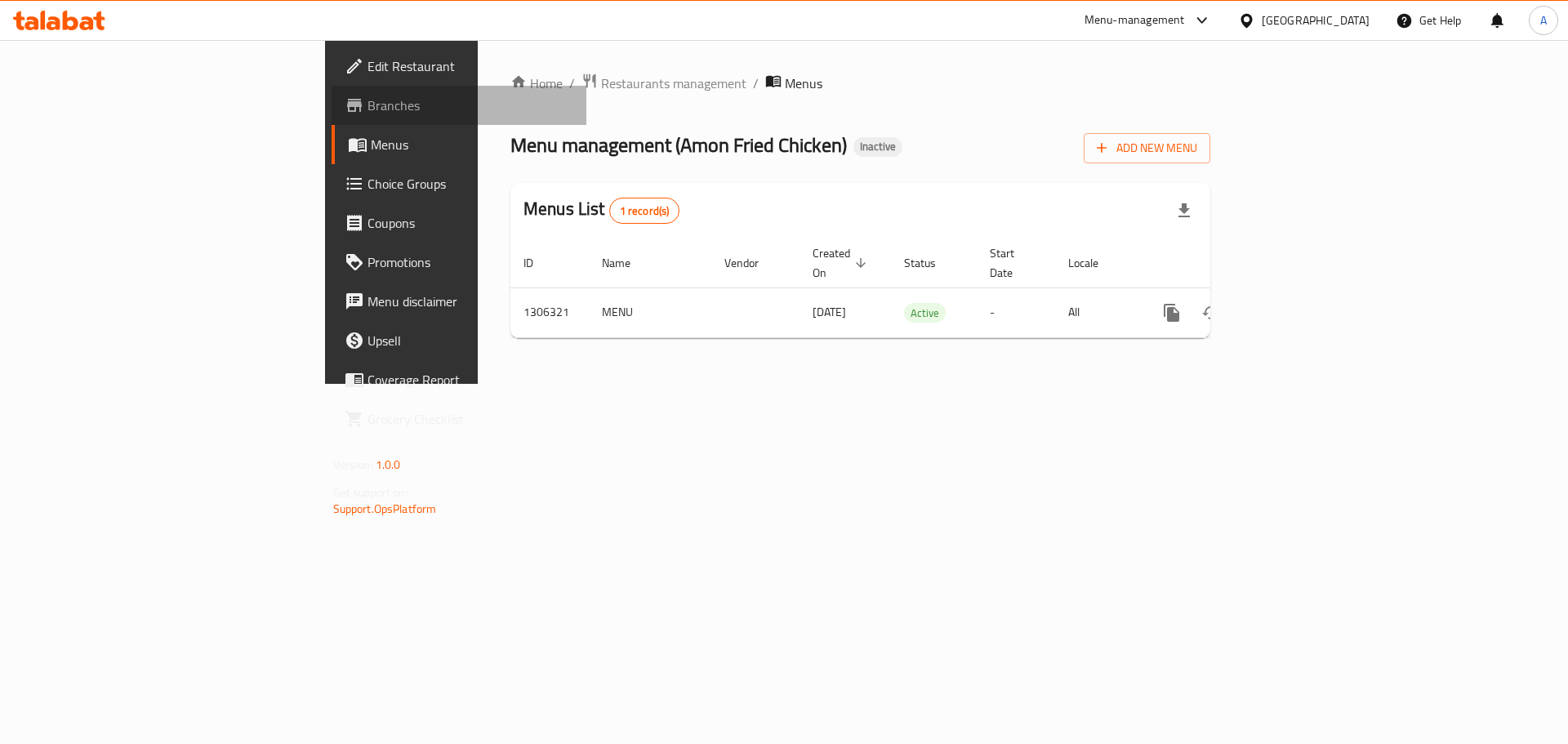
click at [368, 115] on span "Branches" at bounding box center [471, 105] width 207 height 20
drag, startPoint x: 1168, startPoint y: 420, endPoint x: 1520, endPoint y: 298, distance: 372.5
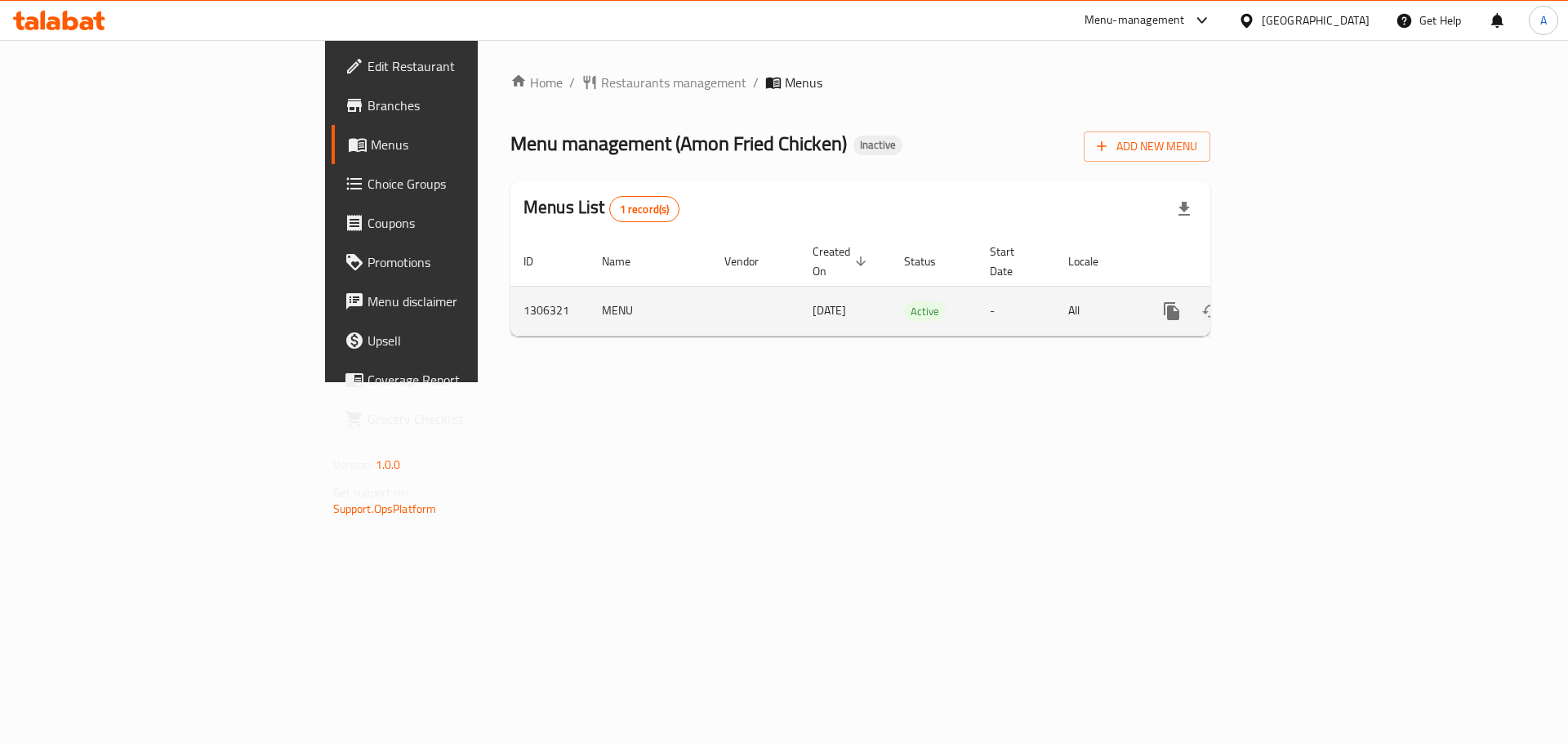
click at [1187, 382] on div "Home / Restaurants management / Menus Menu management ( Amon Fried Chicken ) In…" at bounding box center [860, 210] width 765 height 342
click at [1300, 301] on icon "enhanced table" at bounding box center [1289, 311] width 20 height 20
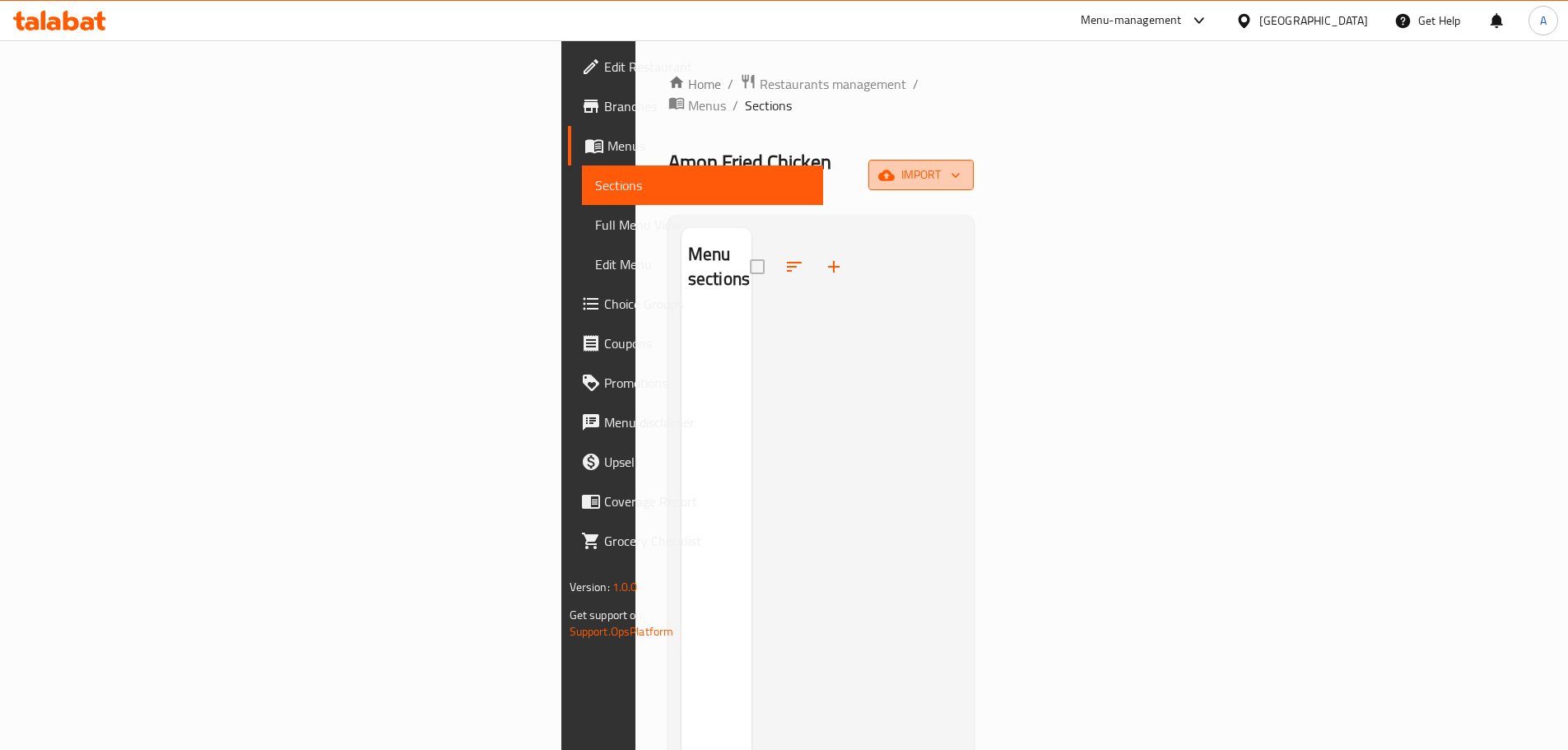
click at [895, 169] on icon "button" at bounding box center [886, 174] width 17 height 10
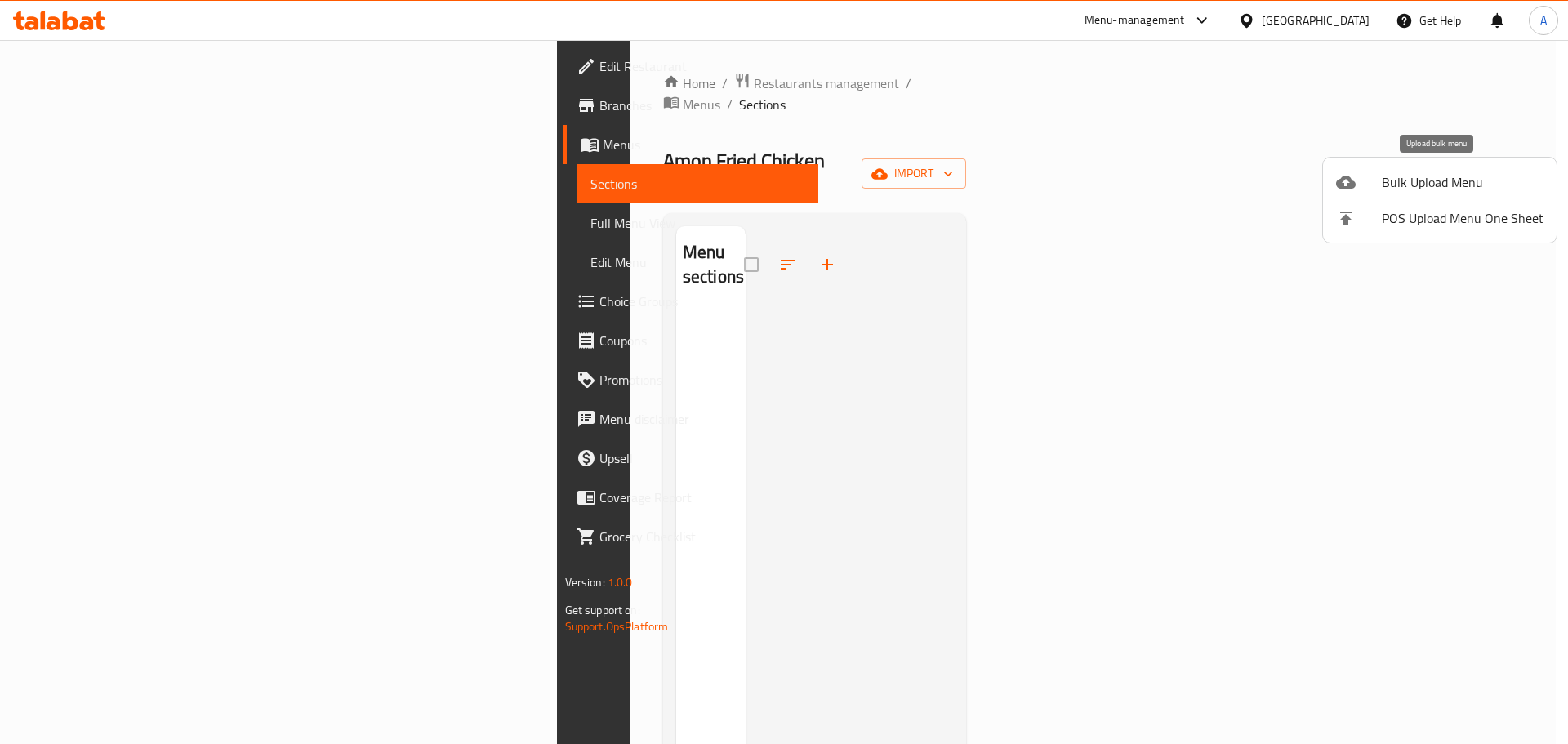
click at [1402, 186] on span "Bulk Upload Menu" at bounding box center [1462, 182] width 162 height 20
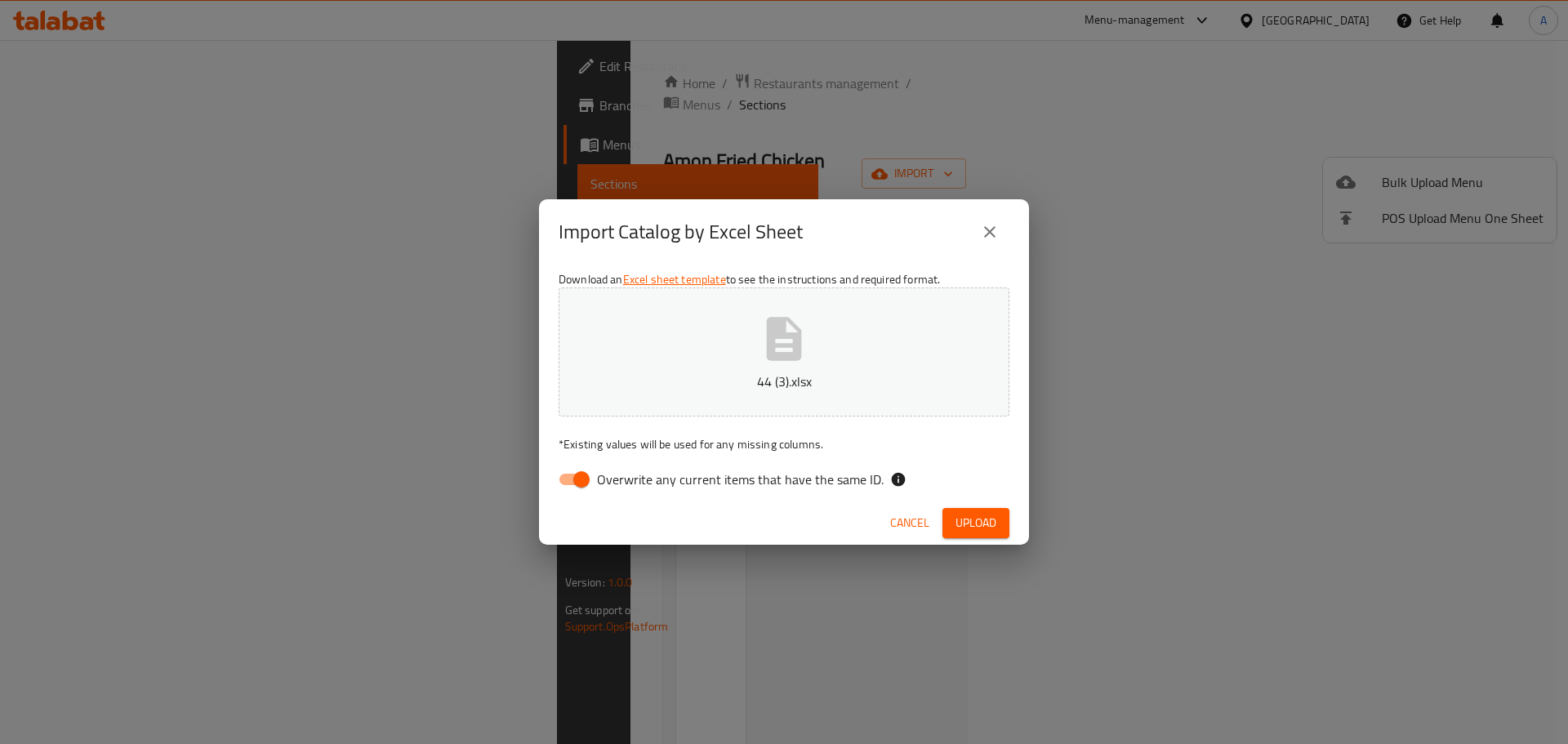
click at [615, 480] on span "Overwrite any current items that have the same ID." at bounding box center [740, 479] width 286 height 20
click at [615, 480] on input "Overwrite any current items that have the same ID." at bounding box center [582, 479] width 93 height 31
checkbox input "false"
click at [998, 507] on div "Cancel Upload" at bounding box center [784, 523] width 490 height 43
click at [998, 516] on button "Upload" at bounding box center [975, 523] width 67 height 30
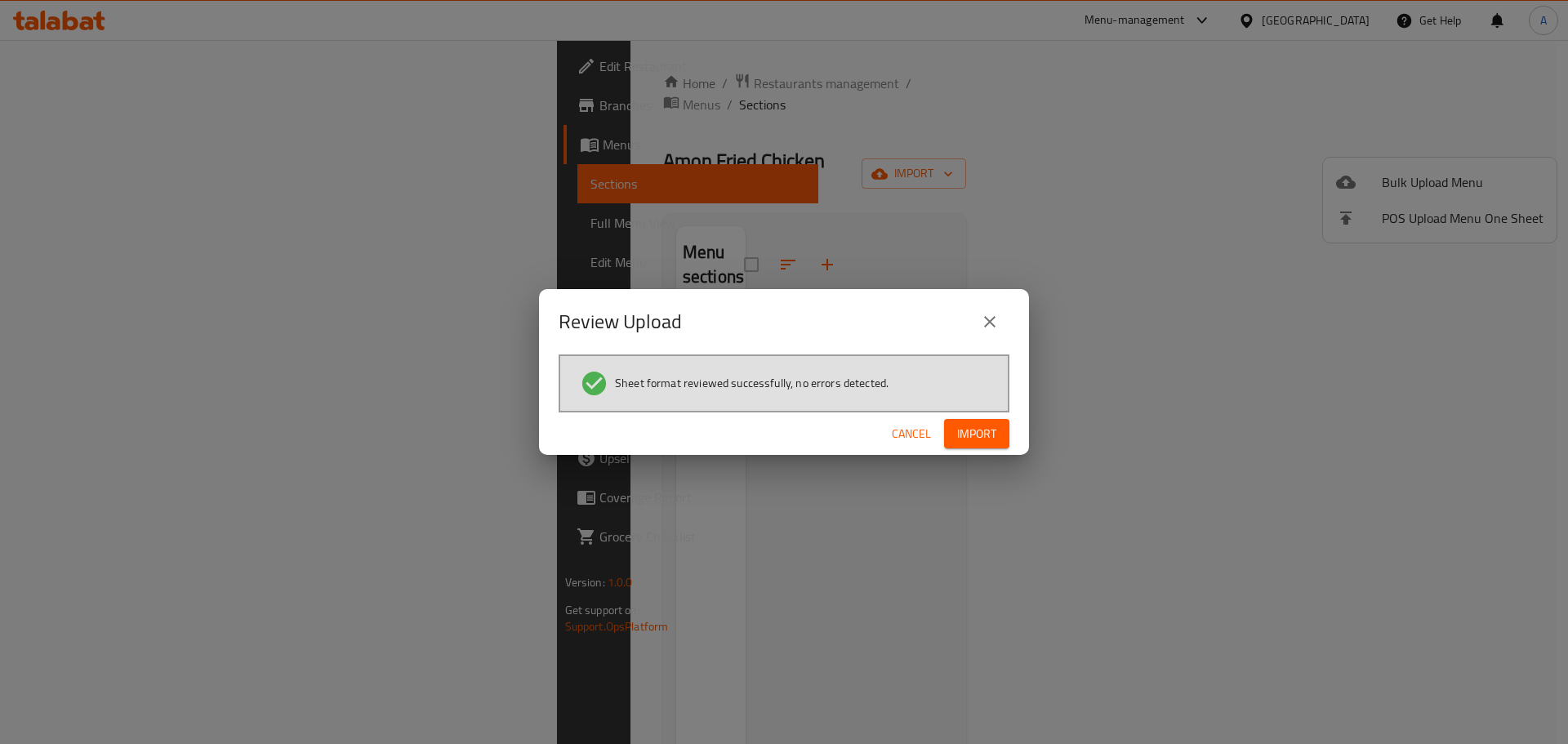
click at [955, 402] on div "Sheet format reviewed successfully, no errors detected." at bounding box center [784, 383] width 451 height 58
click at [966, 422] on button "Import" at bounding box center [977, 433] width 66 height 30
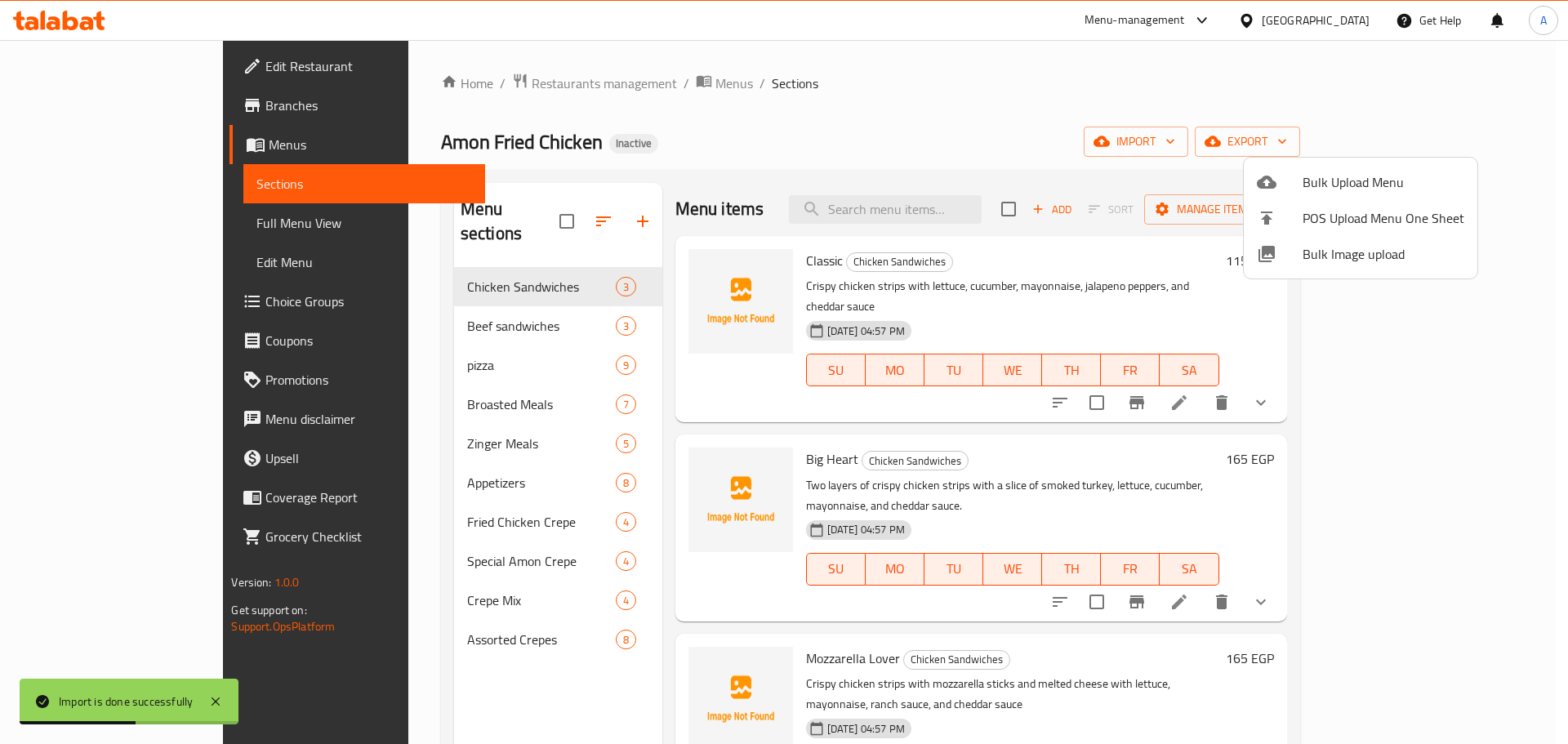
click at [145, 224] on div at bounding box center [784, 372] width 1568 height 744
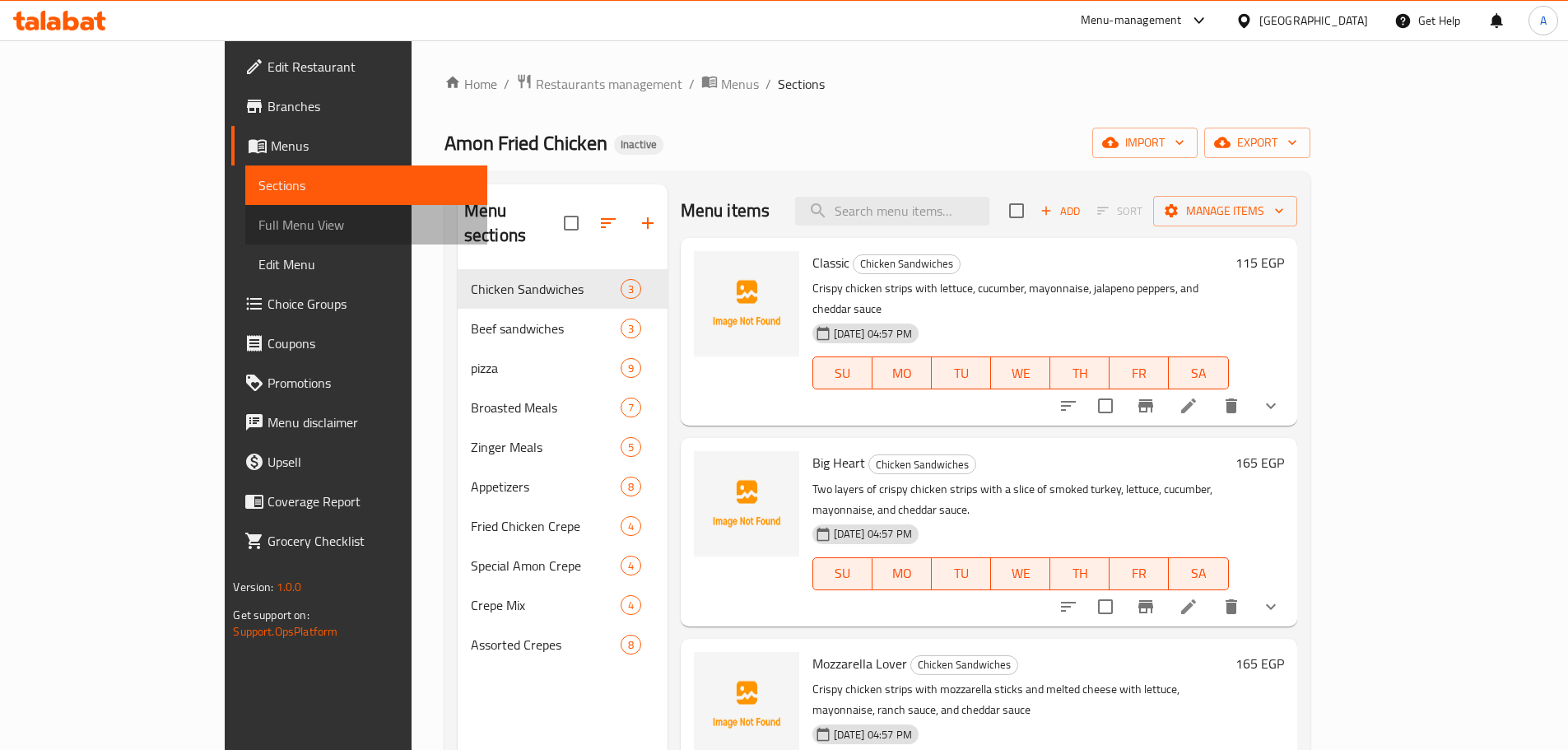
click at [258, 223] on span "Full Menu View" at bounding box center [365, 224] width 215 height 20
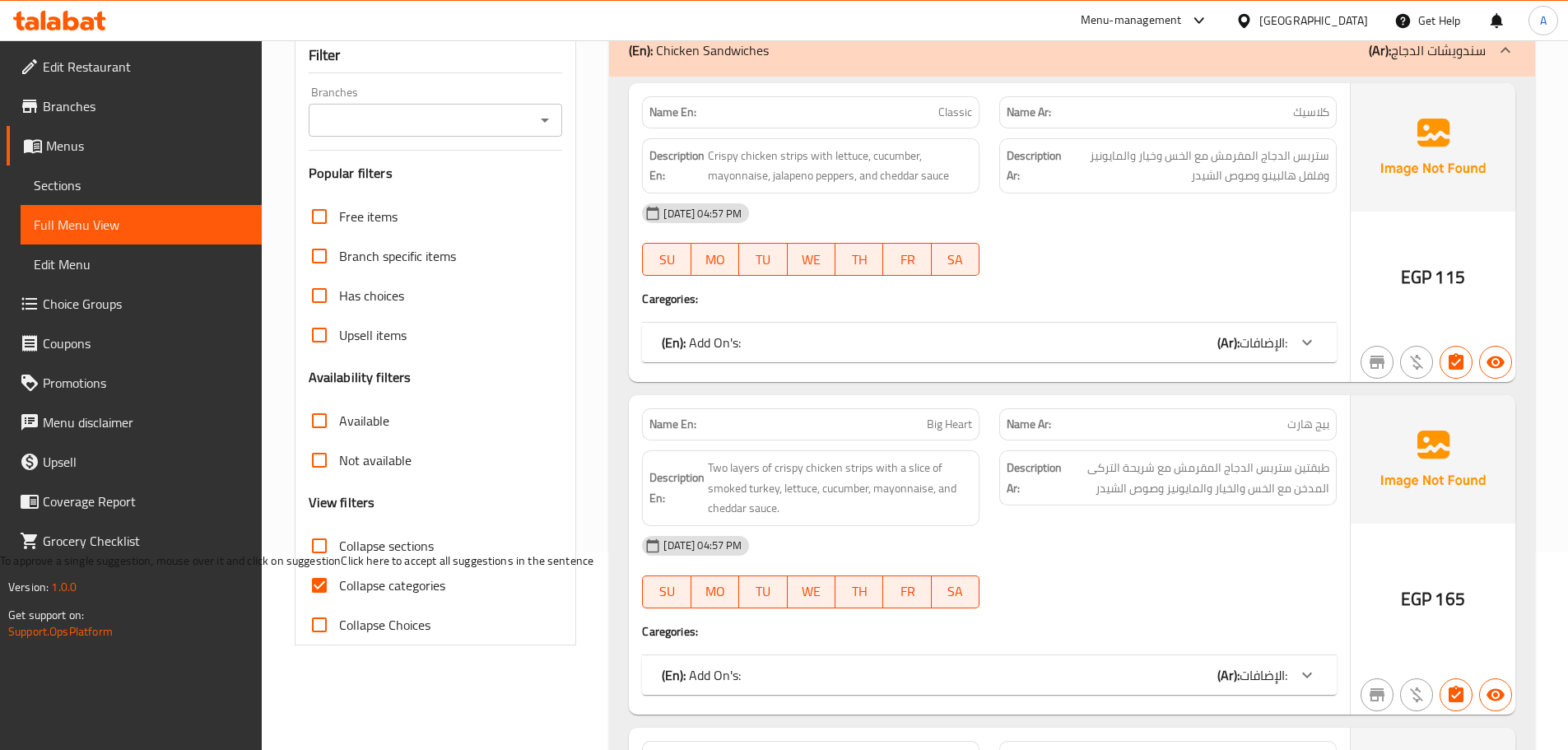
scroll to position [247, 0]
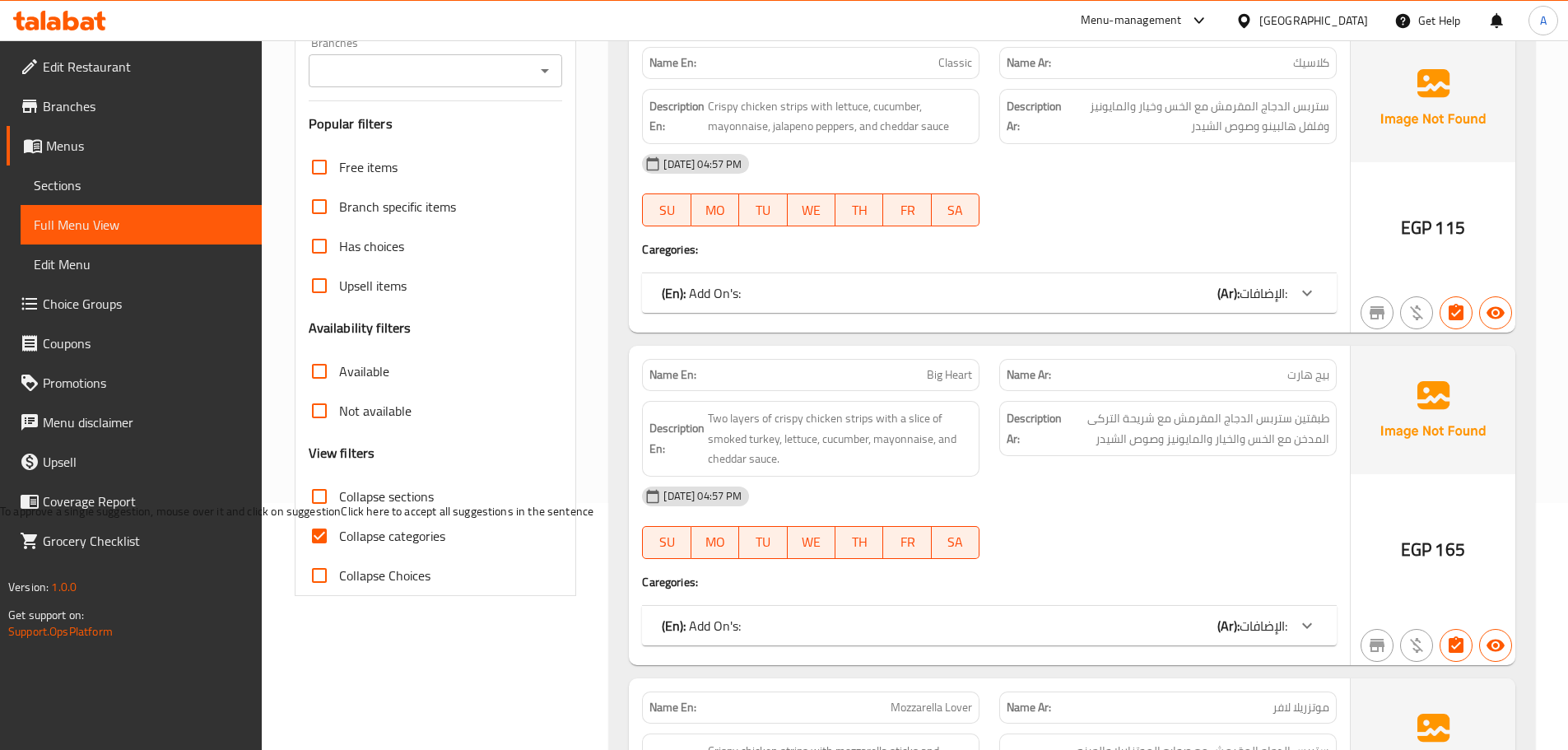
click at [365, 535] on span "Collapse categories" at bounding box center [392, 535] width 106 height 20
click at [339, 535] on input "Collapse categories" at bounding box center [319, 535] width 39 height 39
checkbox input "false"
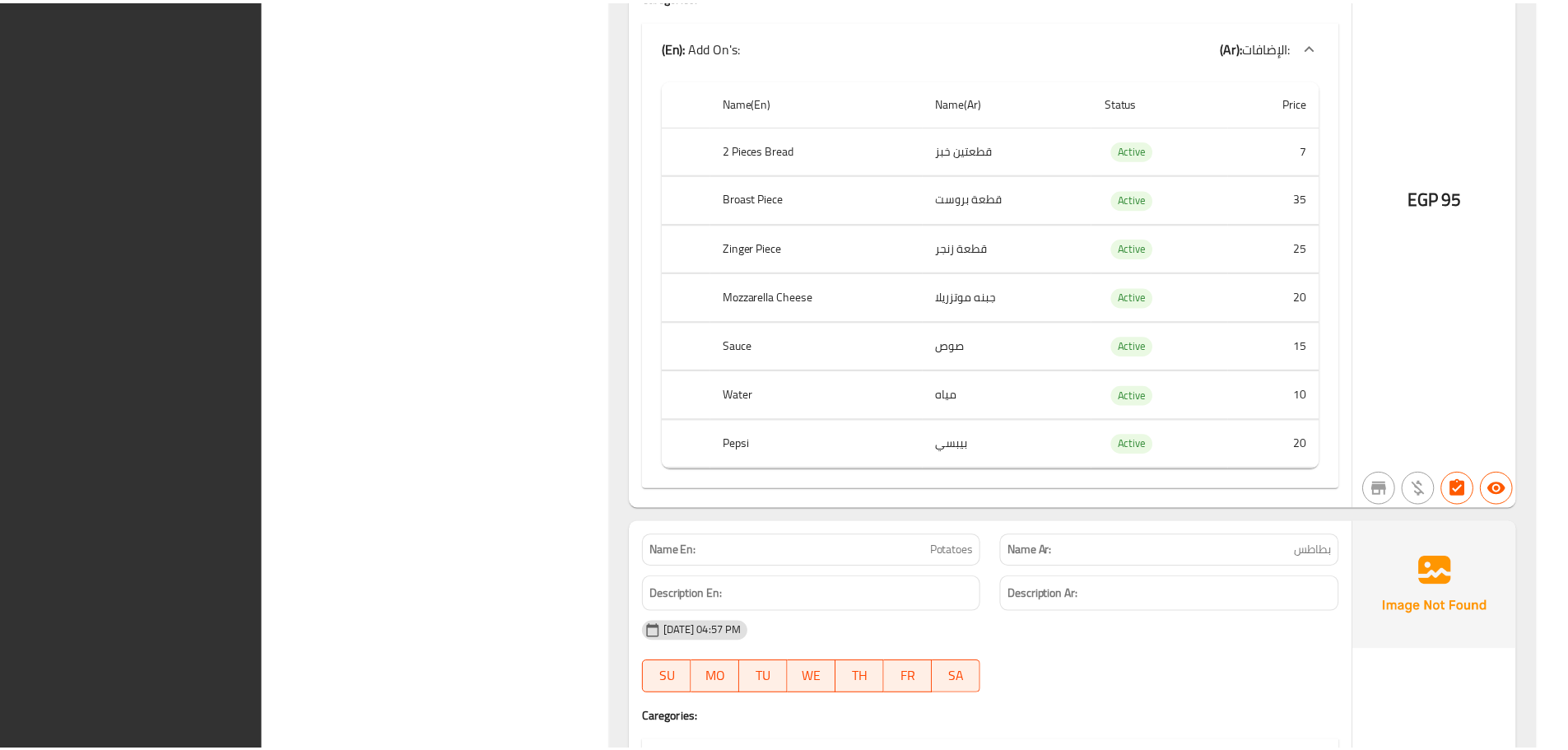
scroll to position [46128, 0]
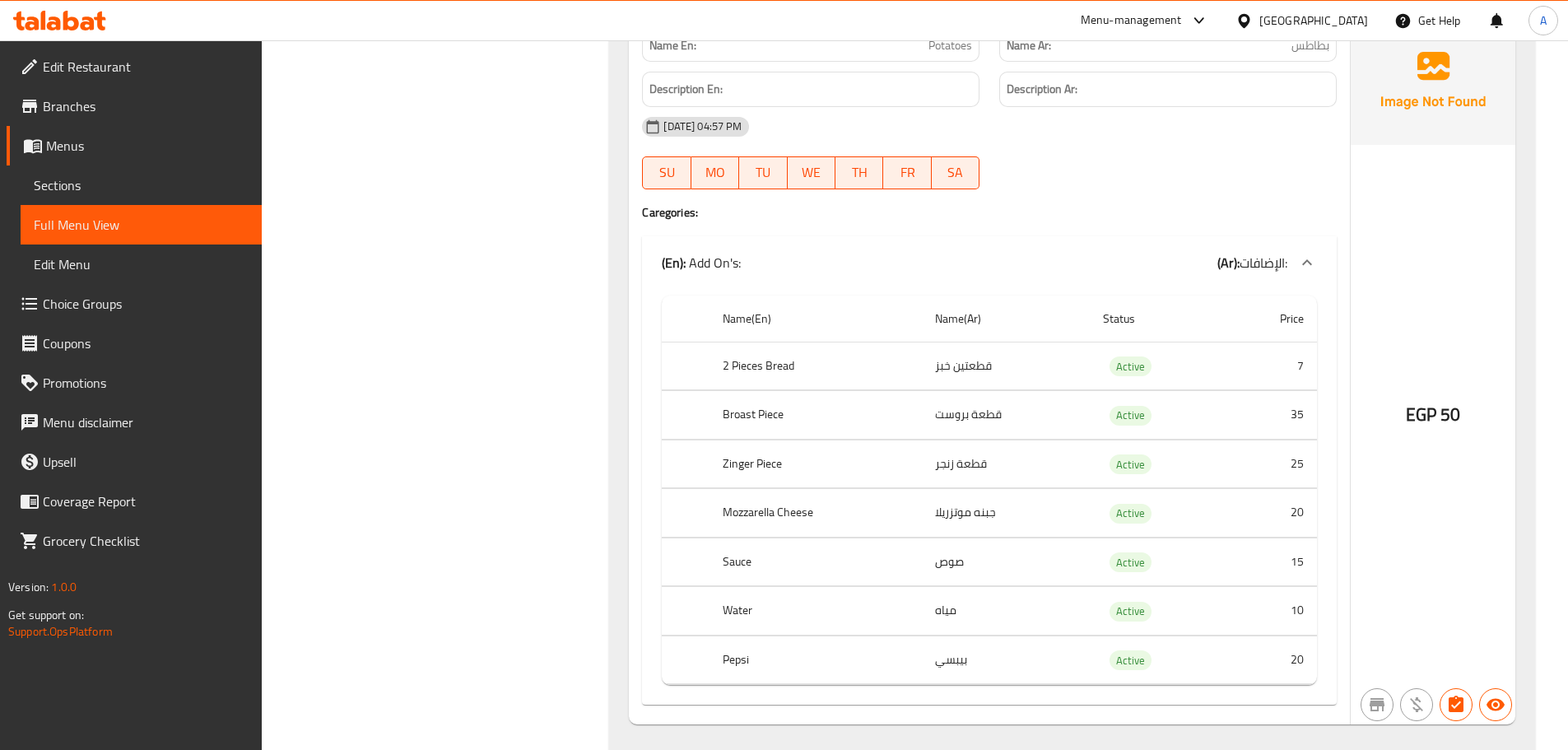
click at [95, 15] on icon at bounding box center [59, 20] width 93 height 20
